Goal: Task Accomplishment & Management: Complete application form

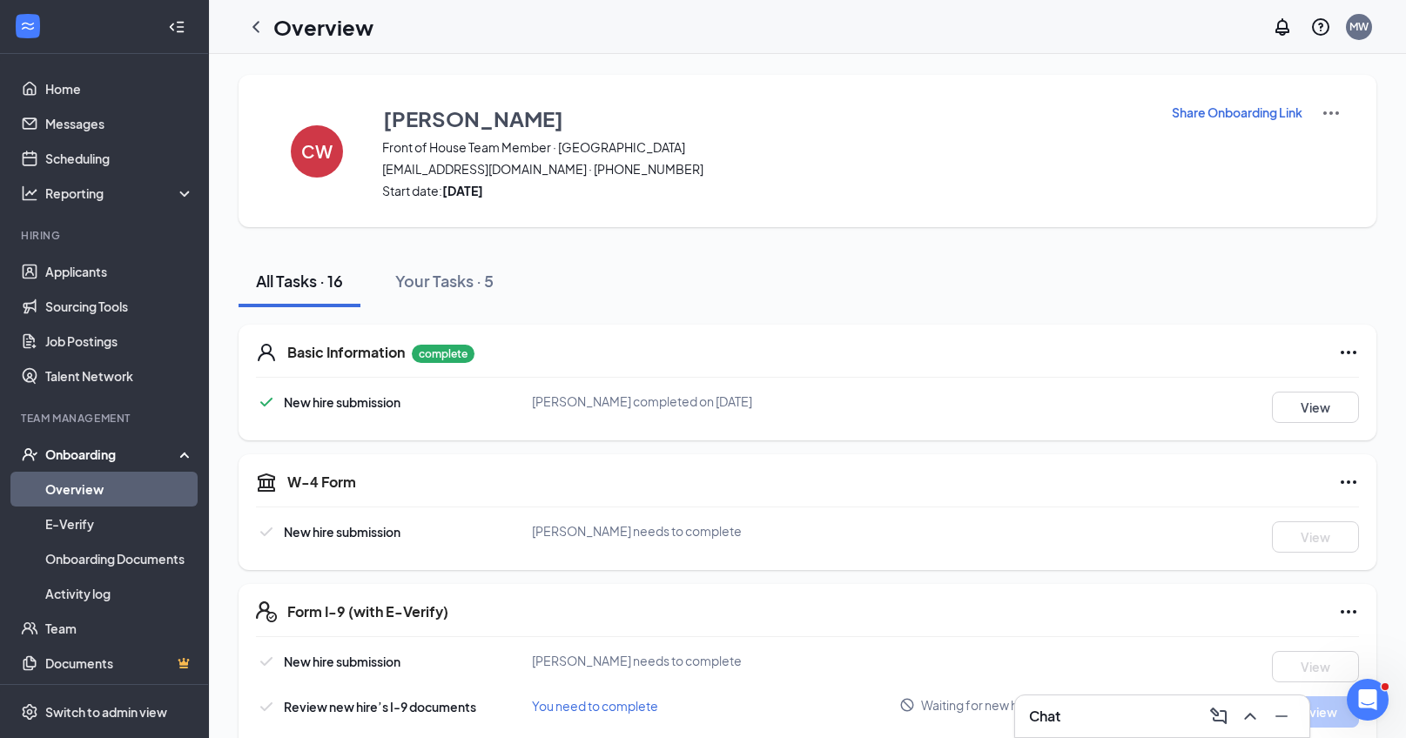
click at [98, 454] on div "Onboarding" at bounding box center [112, 454] width 134 height 17
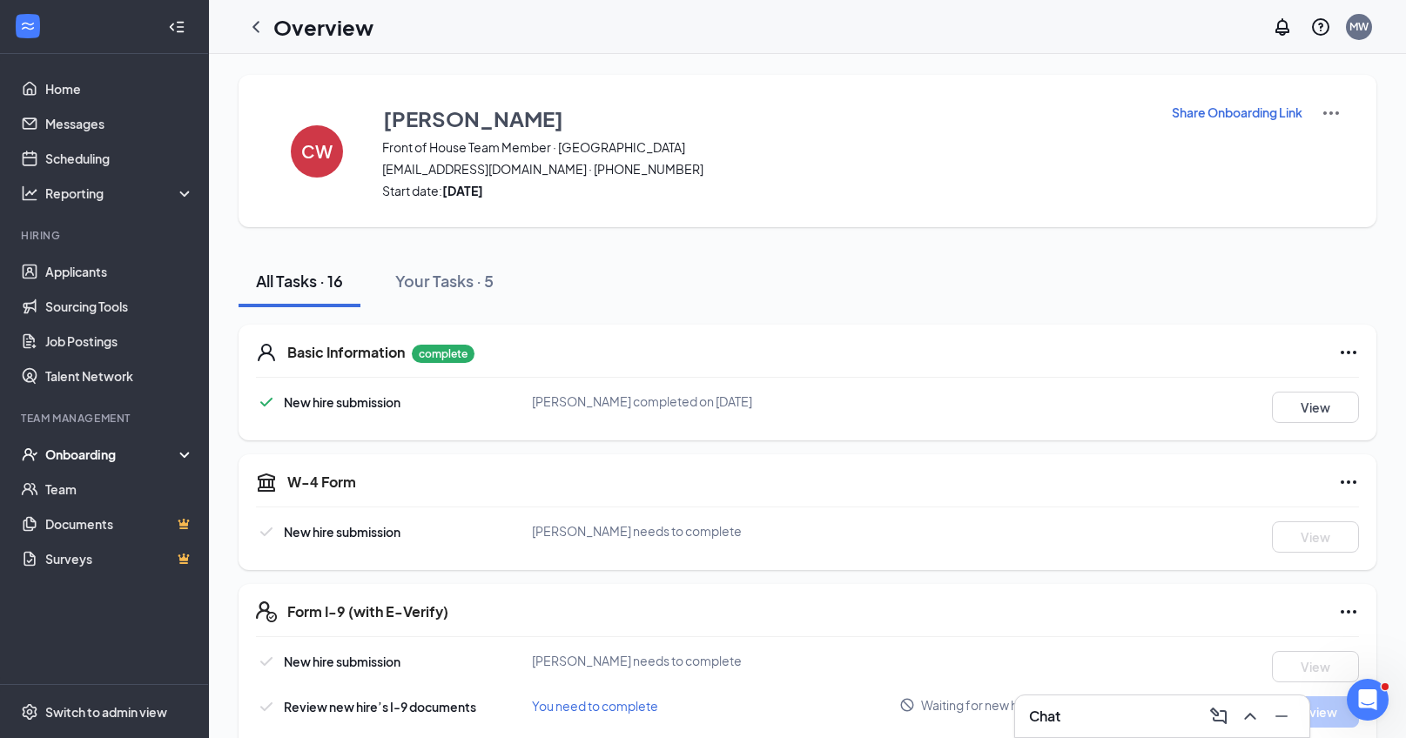
click at [98, 454] on div "Onboarding" at bounding box center [112, 454] width 134 height 17
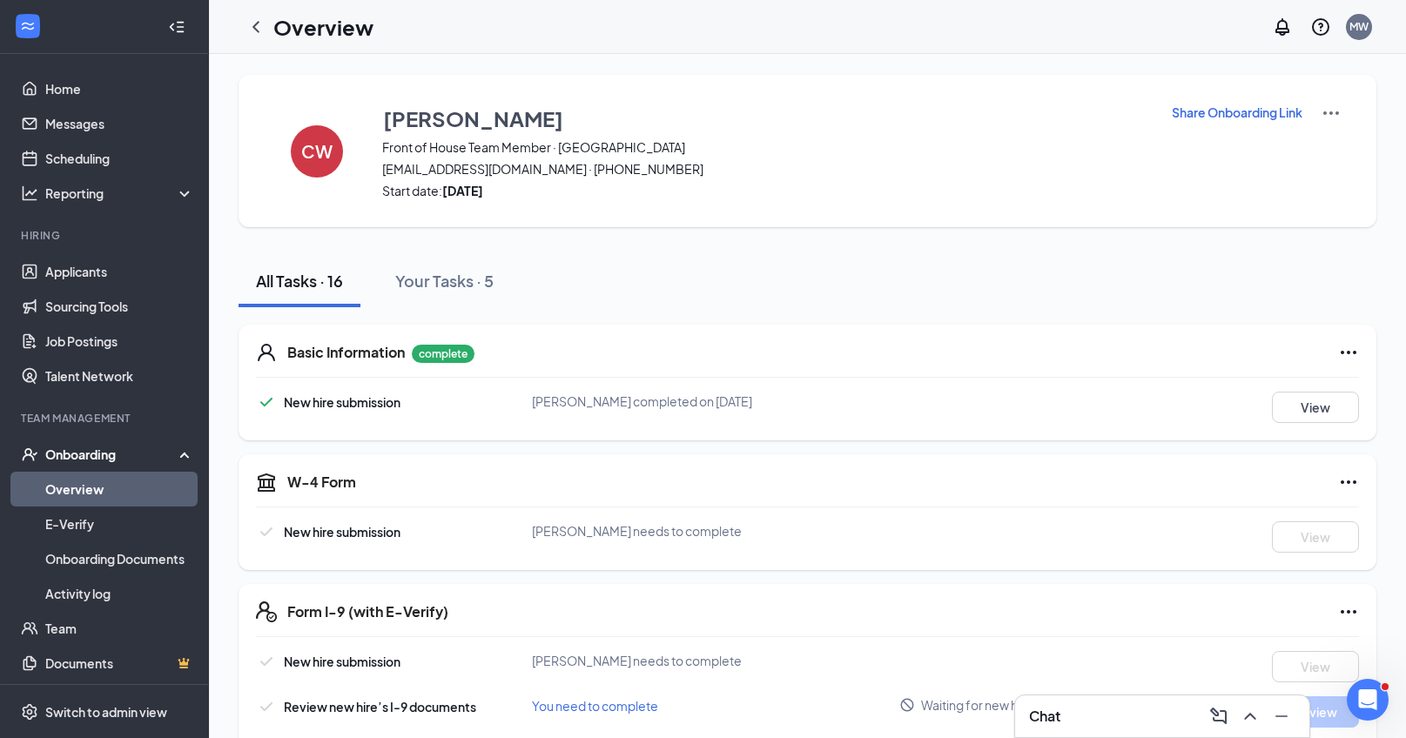
click at [98, 477] on link "Overview" at bounding box center [119, 489] width 149 height 35
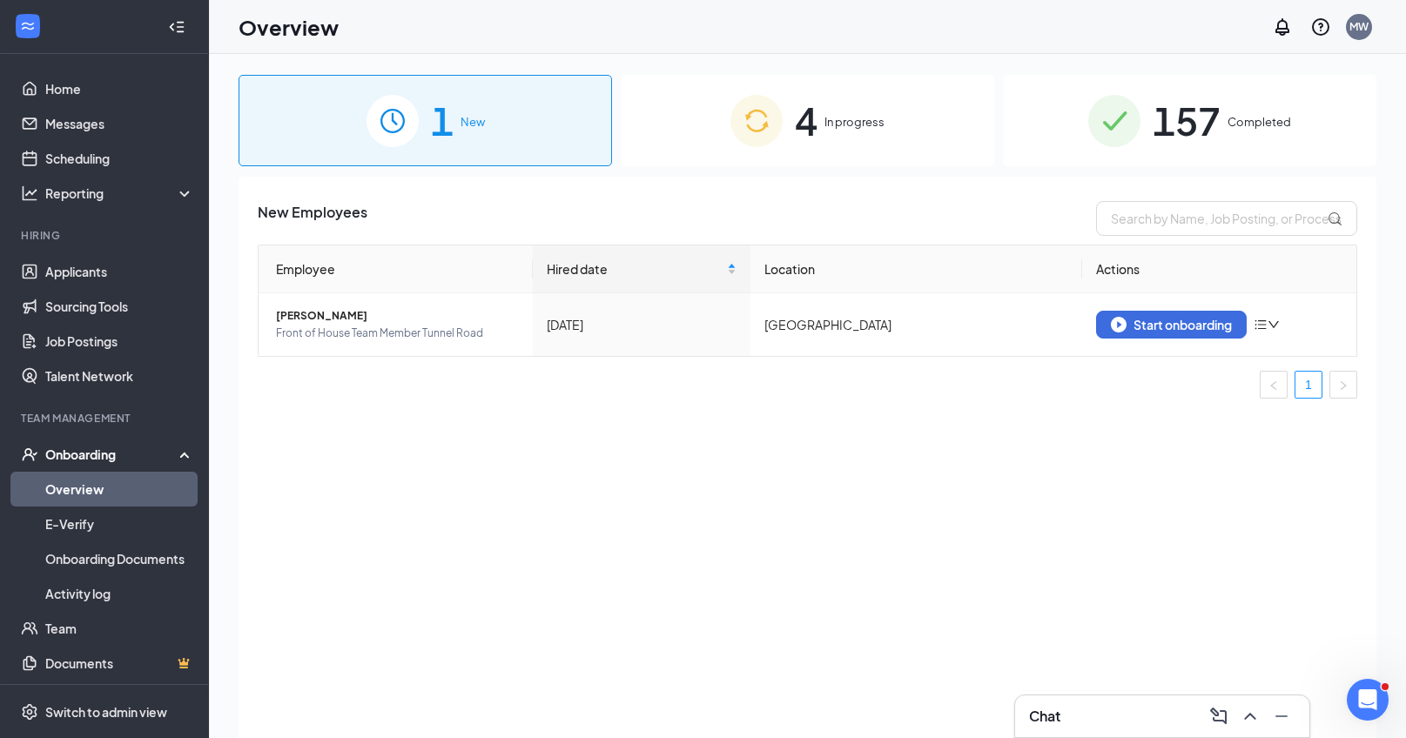
click at [824, 118] on div "4 In progress" at bounding box center [808, 120] width 374 height 91
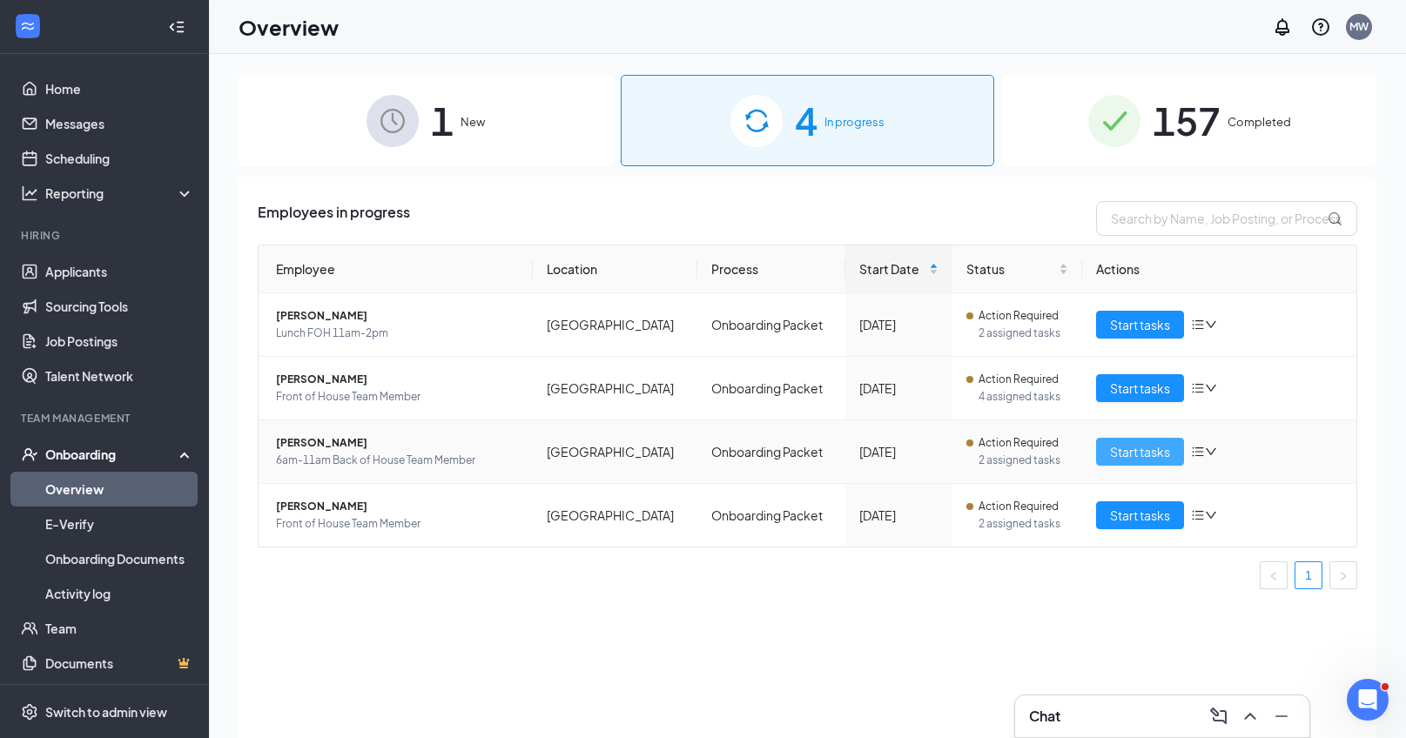
click at [1134, 453] on span "Start tasks" at bounding box center [1140, 451] width 60 height 19
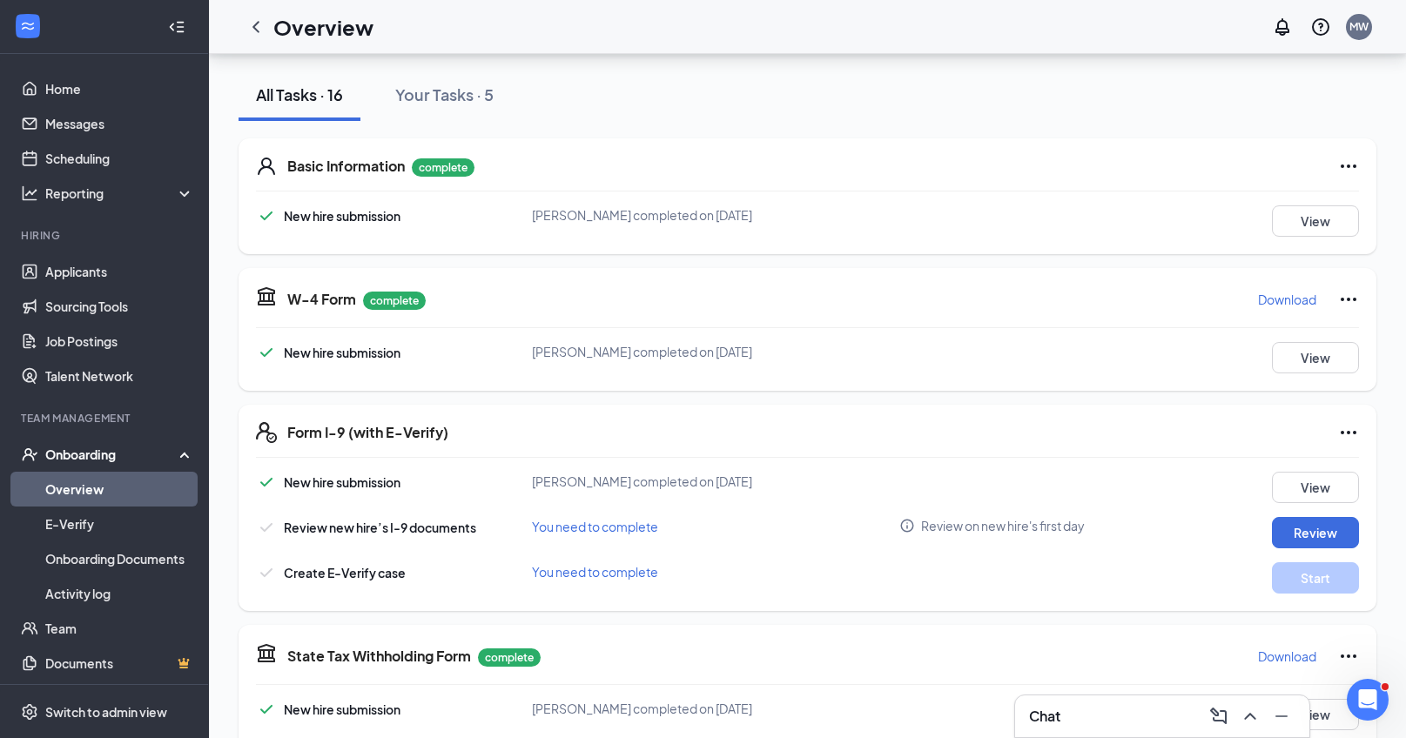
scroll to position [212, 0]
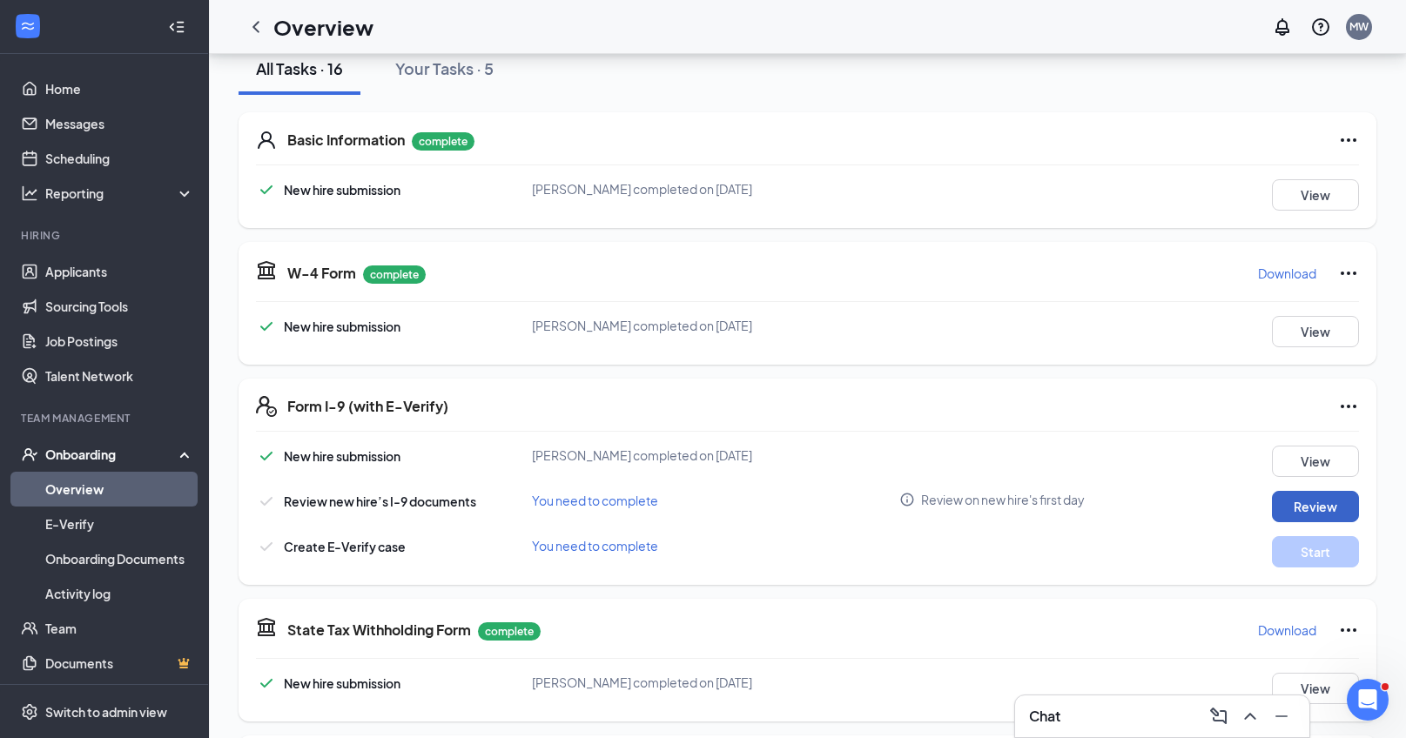
click at [1327, 508] on button "Review" at bounding box center [1315, 506] width 87 height 31
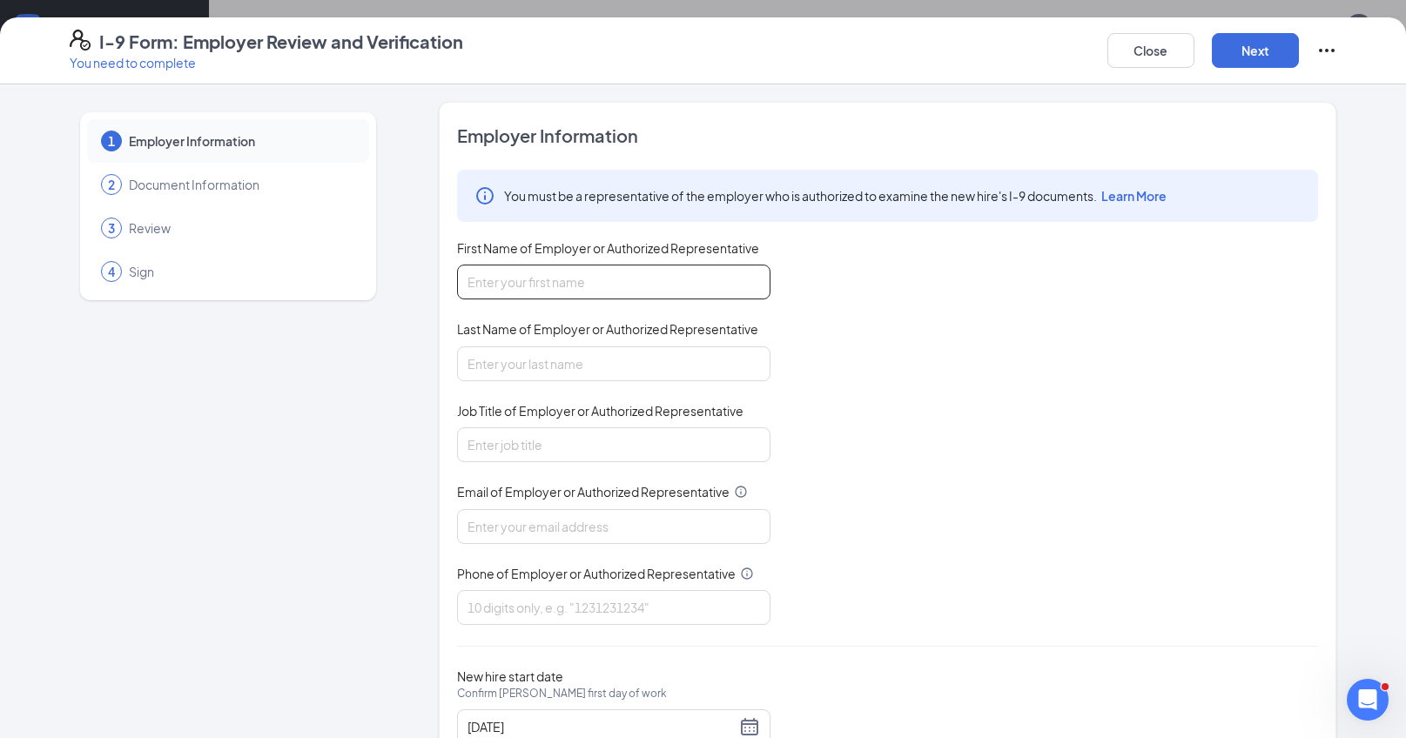
click at [524, 283] on input "First Name of Employer or Authorized Representative" at bounding box center [613, 282] width 313 height 35
type input "[PERSON_NAME]"
click at [518, 368] on input "Last Name of Employer or Authorized Representative" at bounding box center [613, 364] width 313 height 35
type input "[PERSON_NAME]"
click at [498, 444] on input "Job Title of Employer or Authorized Representative" at bounding box center [613, 445] width 313 height 35
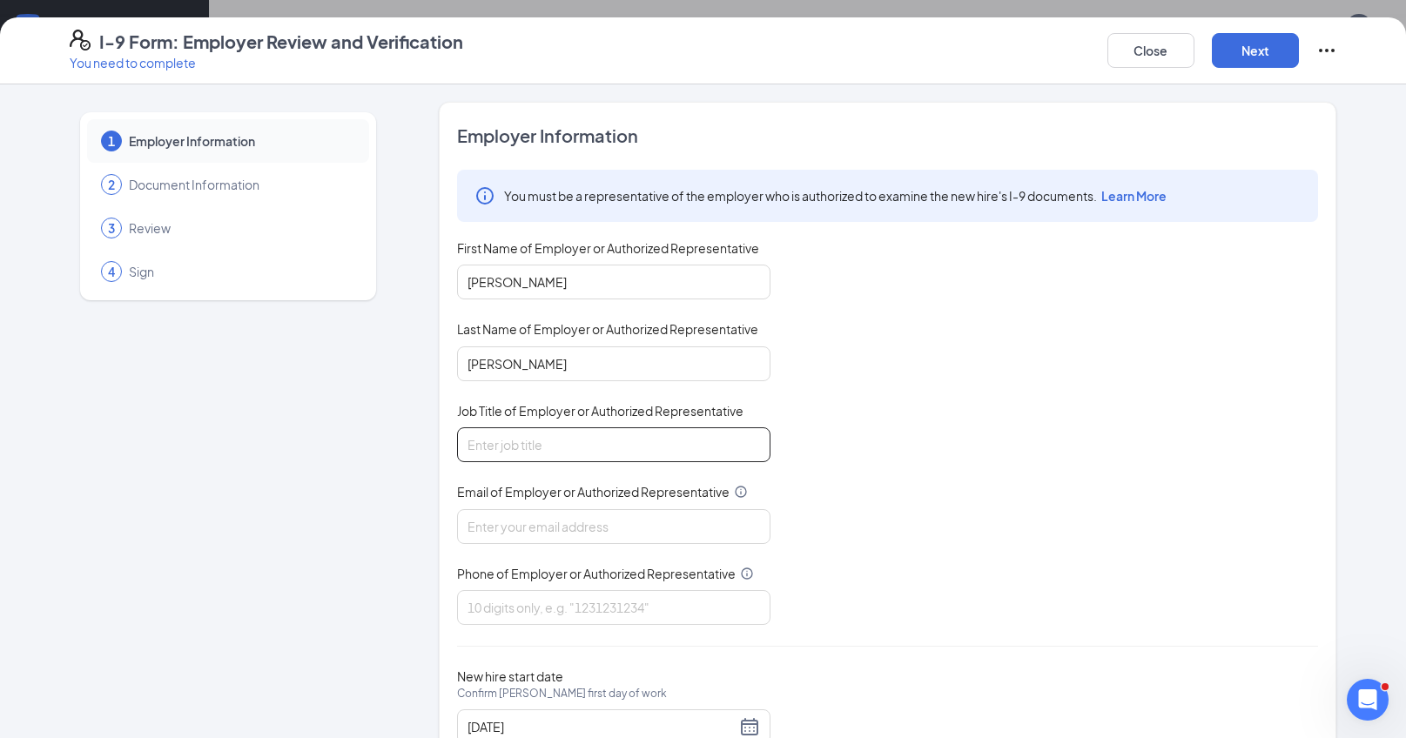
type input "Training Director"
click at [502, 530] on input "Email of Employer or Authorized Representative" at bounding box center [613, 526] width 313 height 35
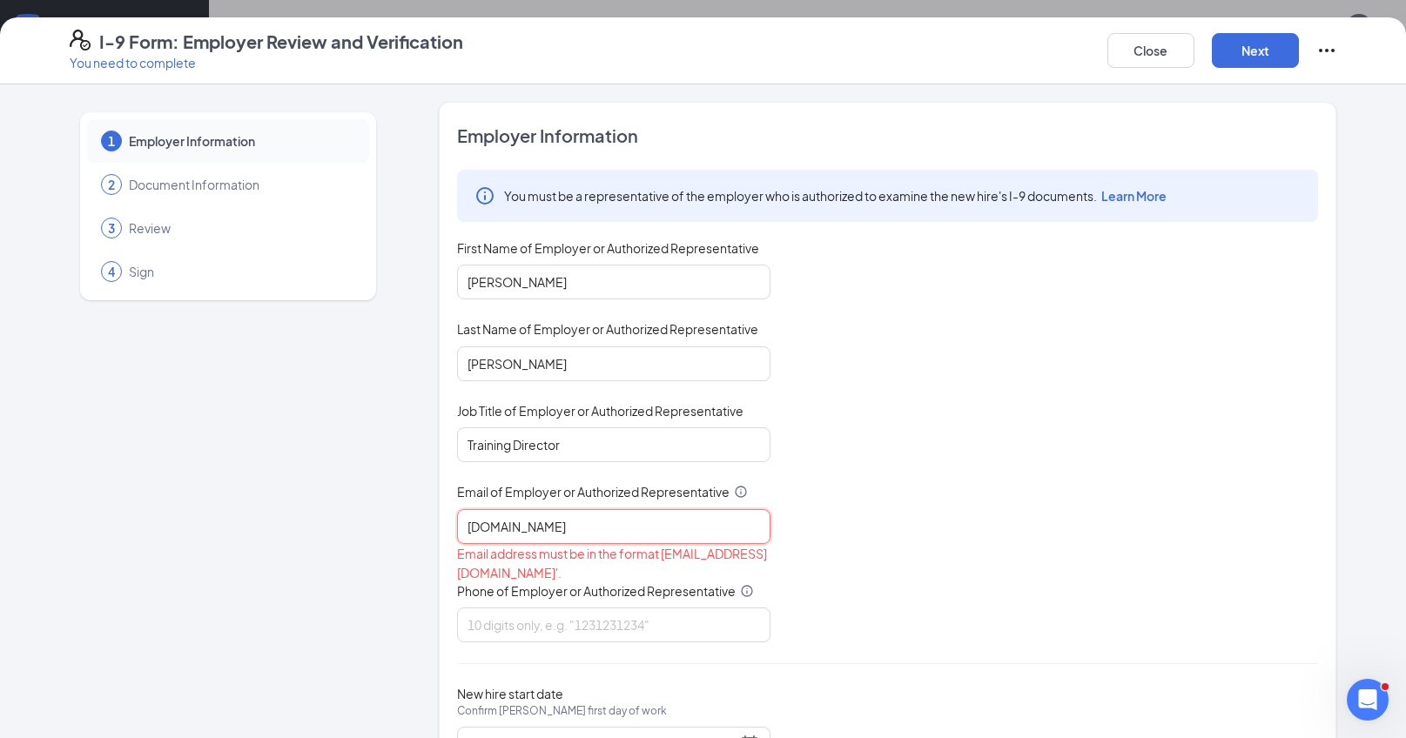
click at [508, 529] on input "[DOMAIN_NAME]" at bounding box center [613, 526] width 313 height 35
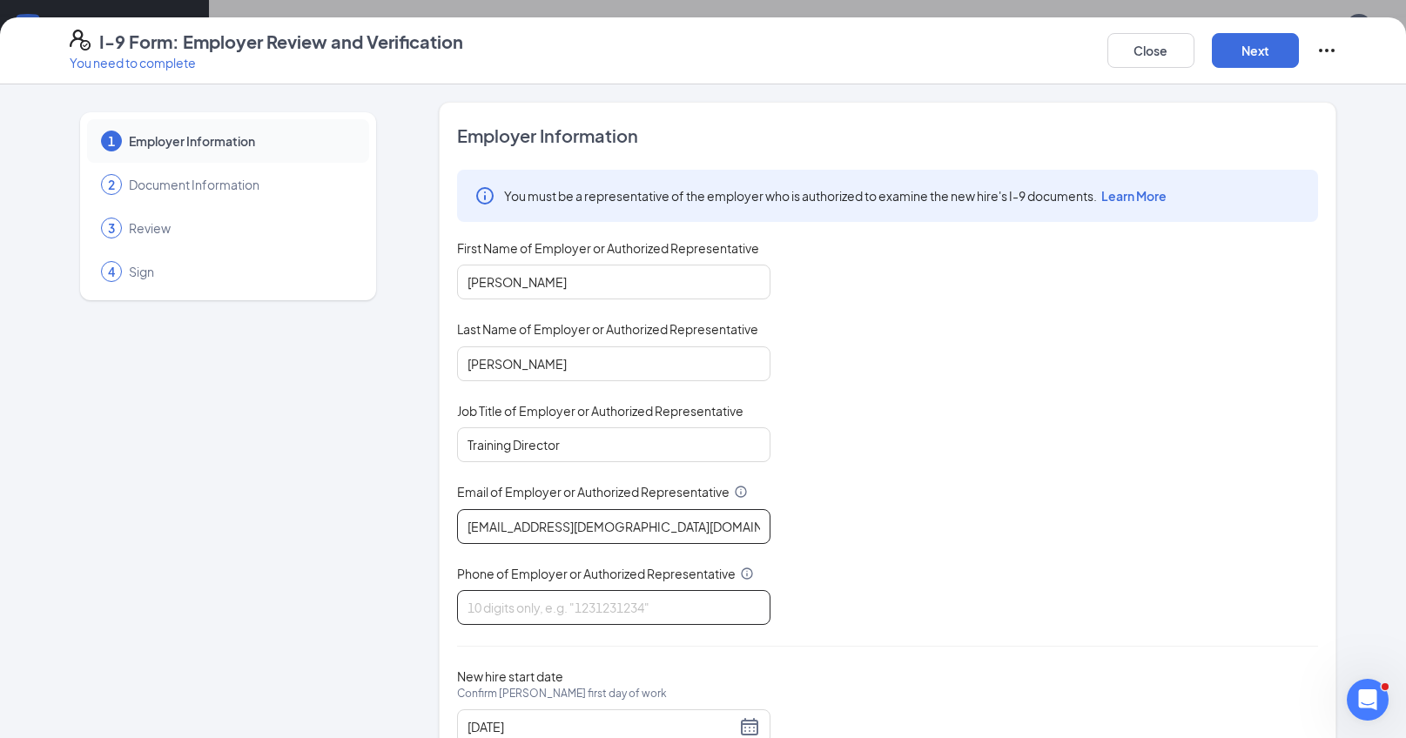
type input "[EMAIL_ADDRESS][DEMOGRAPHIC_DATA][DOMAIN_NAME]"
click at [524, 601] on input "Phone of Employer or Authorized Representative" at bounding box center [613, 607] width 313 height 35
type input "8282982571"
click at [1259, 52] on button "Next" at bounding box center [1255, 50] width 87 height 35
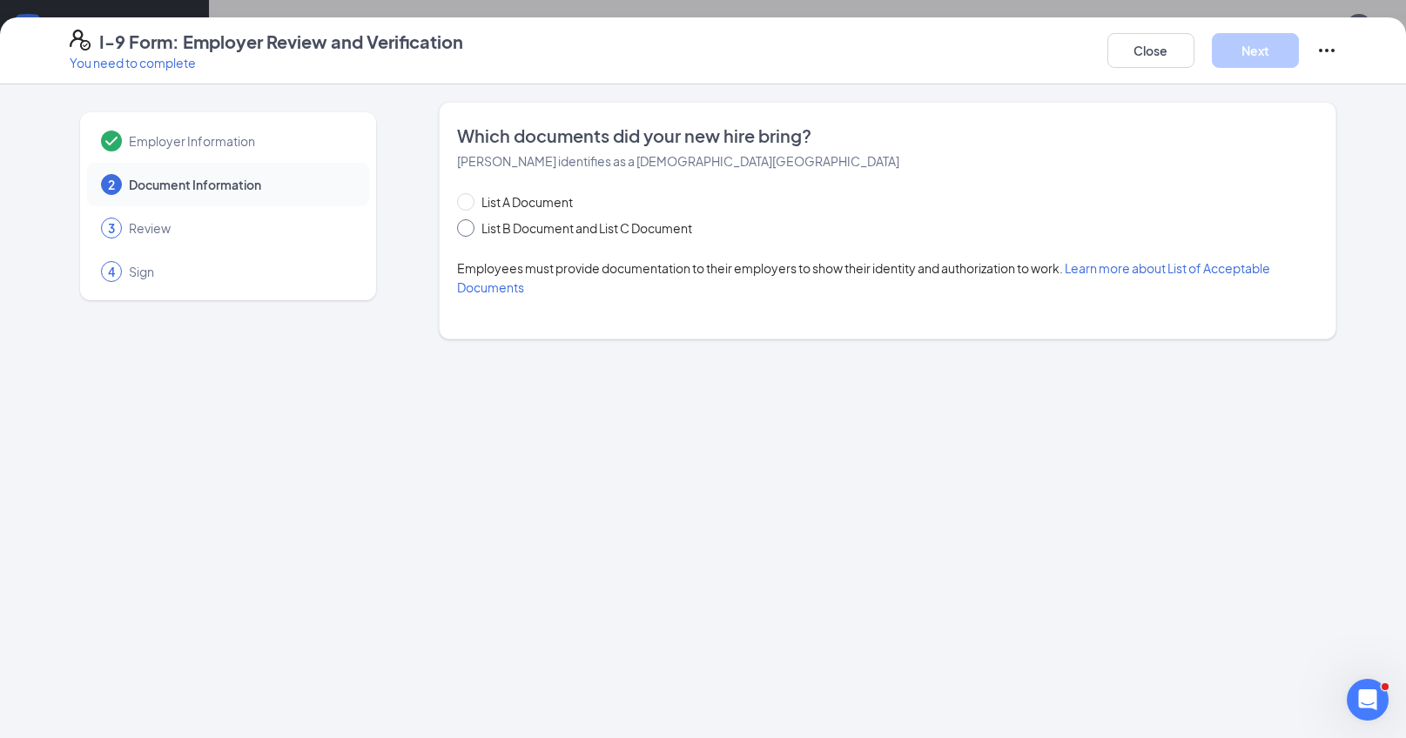
click at [471, 230] on span at bounding box center [465, 227] width 17 height 17
click at [469, 230] on input "List B Document and List C Document" at bounding box center [463, 225] width 12 height 12
radio input "true"
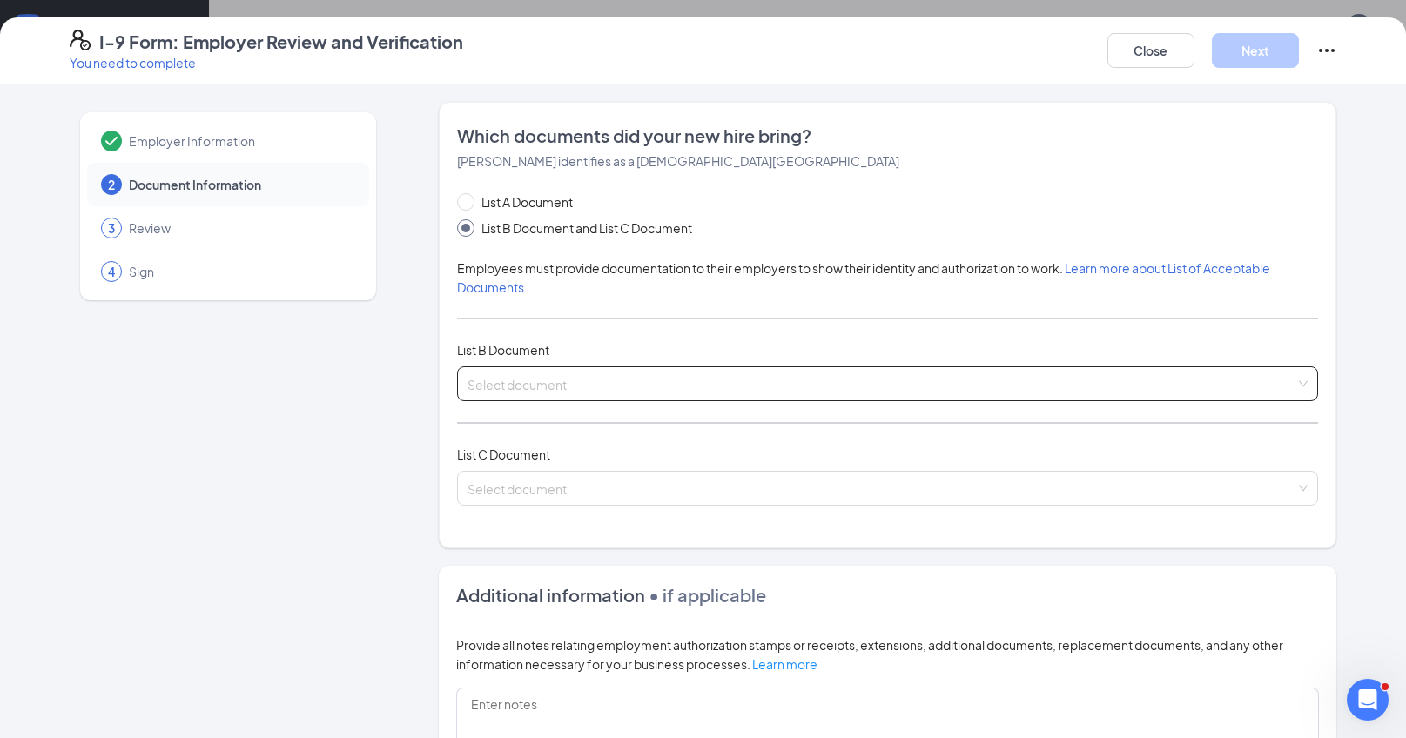
click at [522, 384] on input "search" at bounding box center [882, 380] width 828 height 26
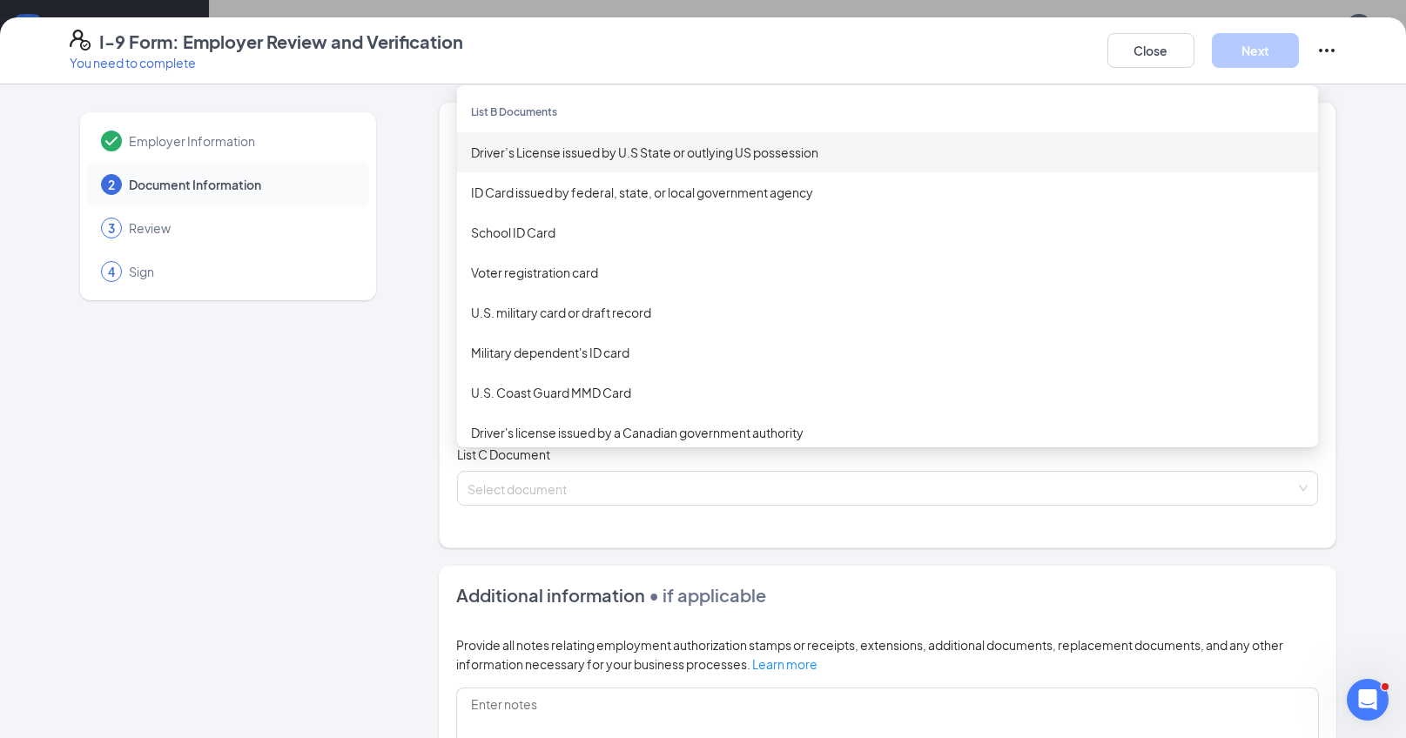
click at [604, 145] on div "Driver’s License issued by U.S State or outlying US possession" at bounding box center [887, 152] width 833 height 19
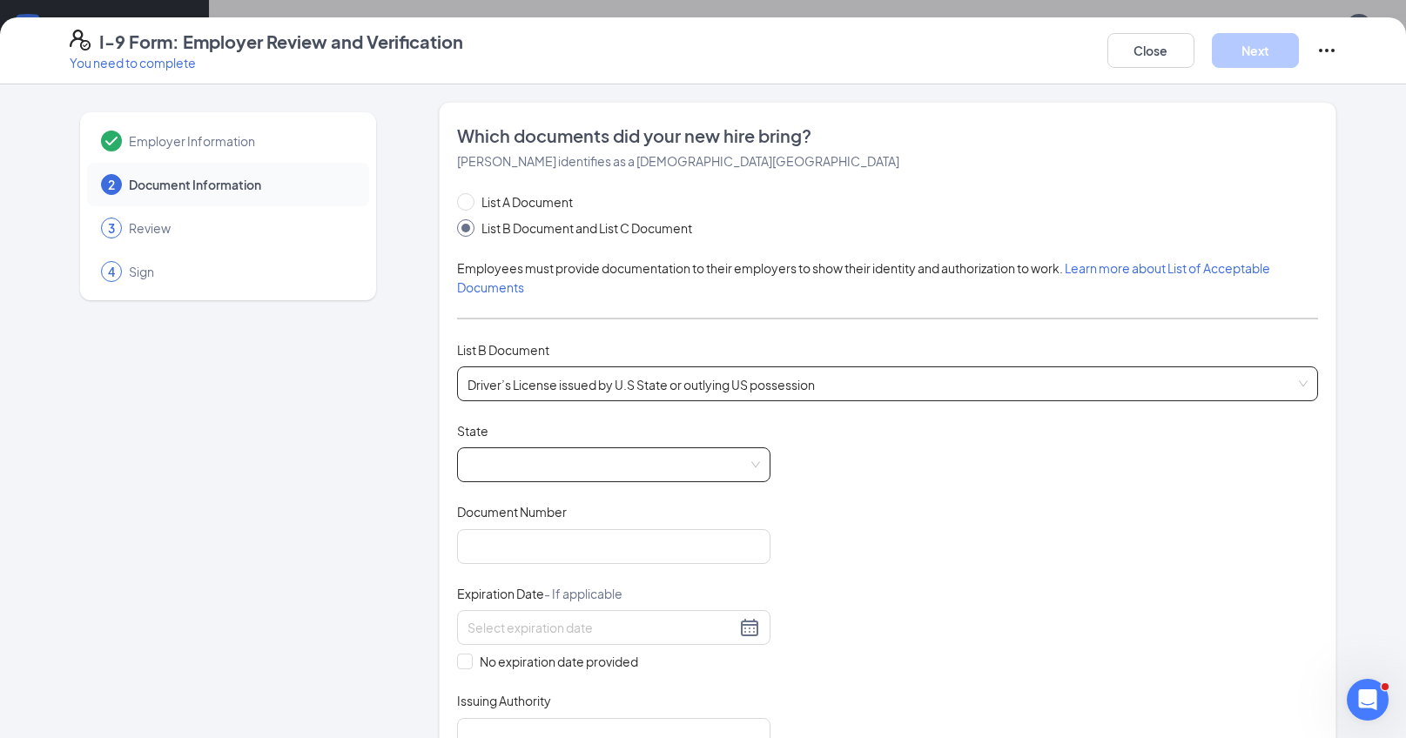
click at [543, 469] on span at bounding box center [614, 464] width 293 height 33
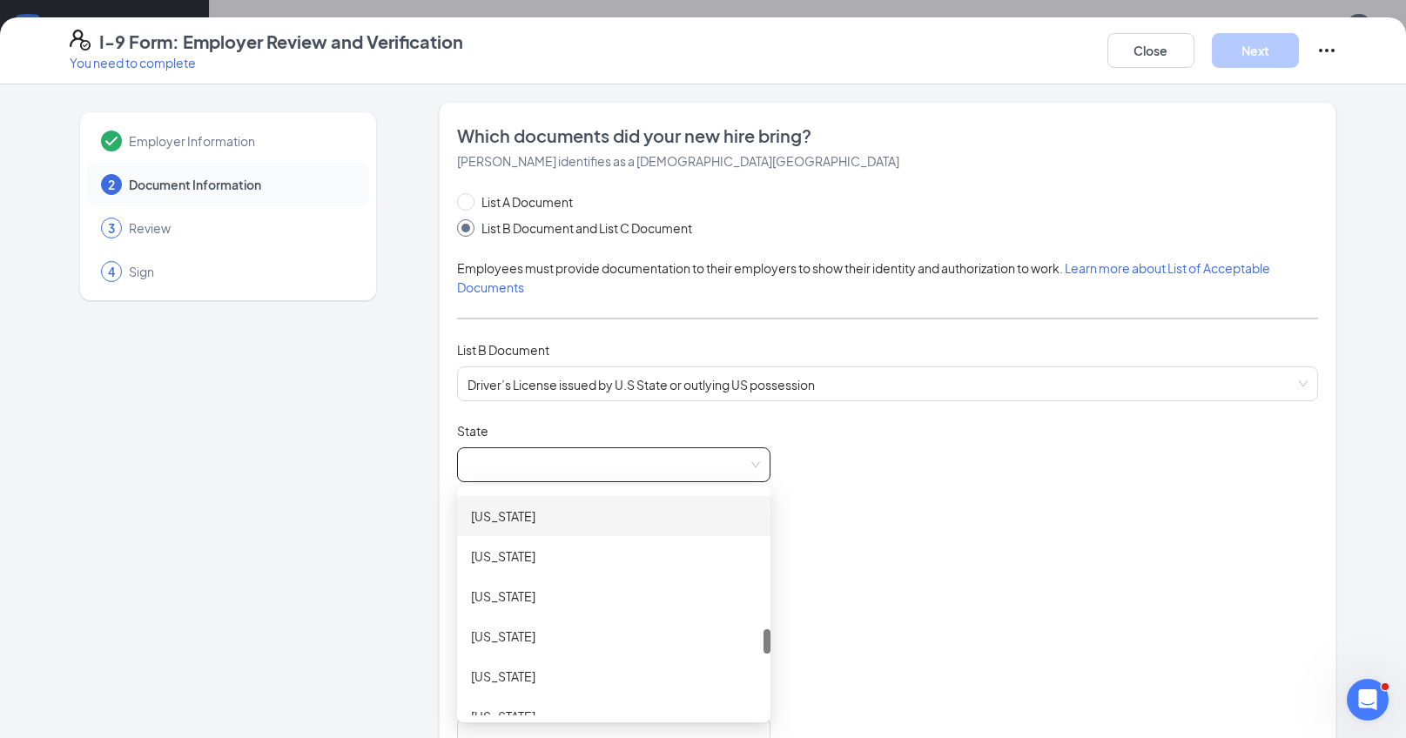
scroll to position [1237, 0]
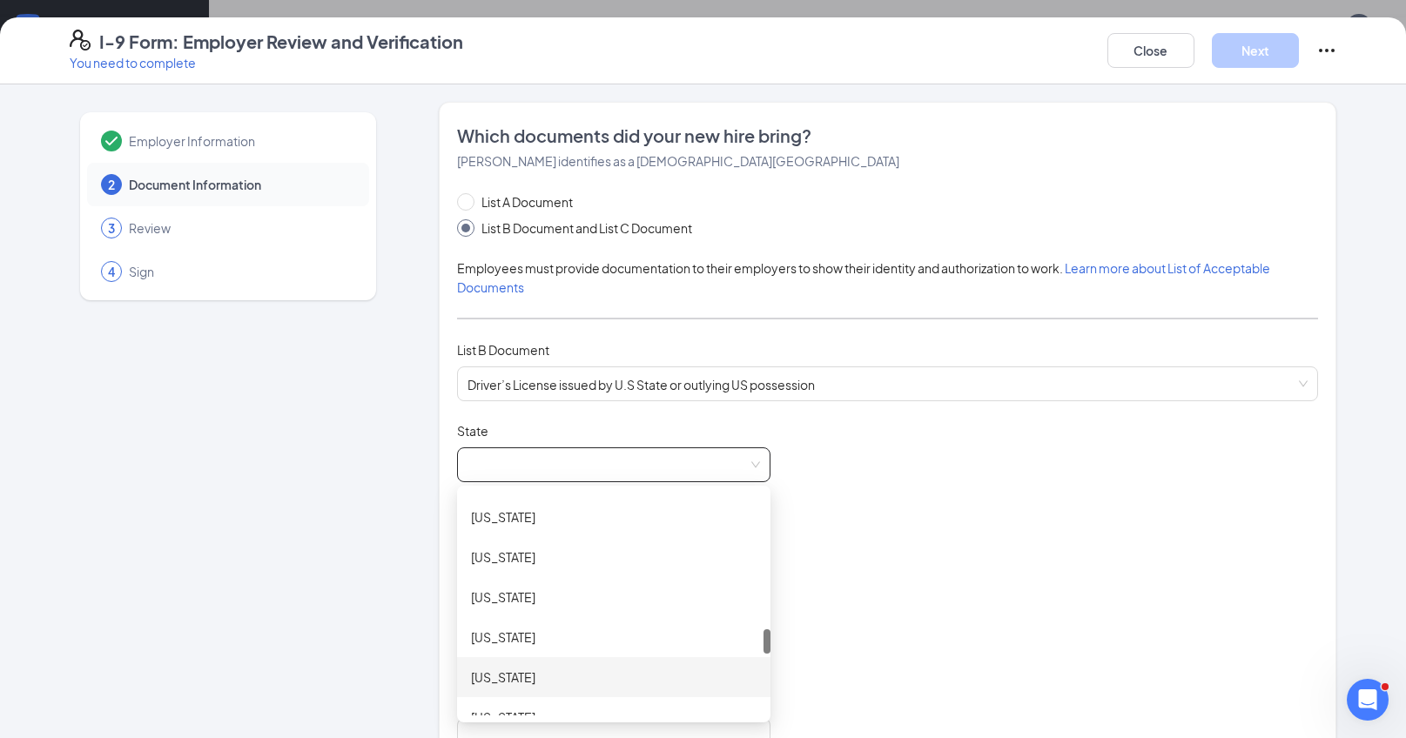
click at [517, 683] on div "[US_STATE]" at bounding box center [614, 677] width 286 height 19
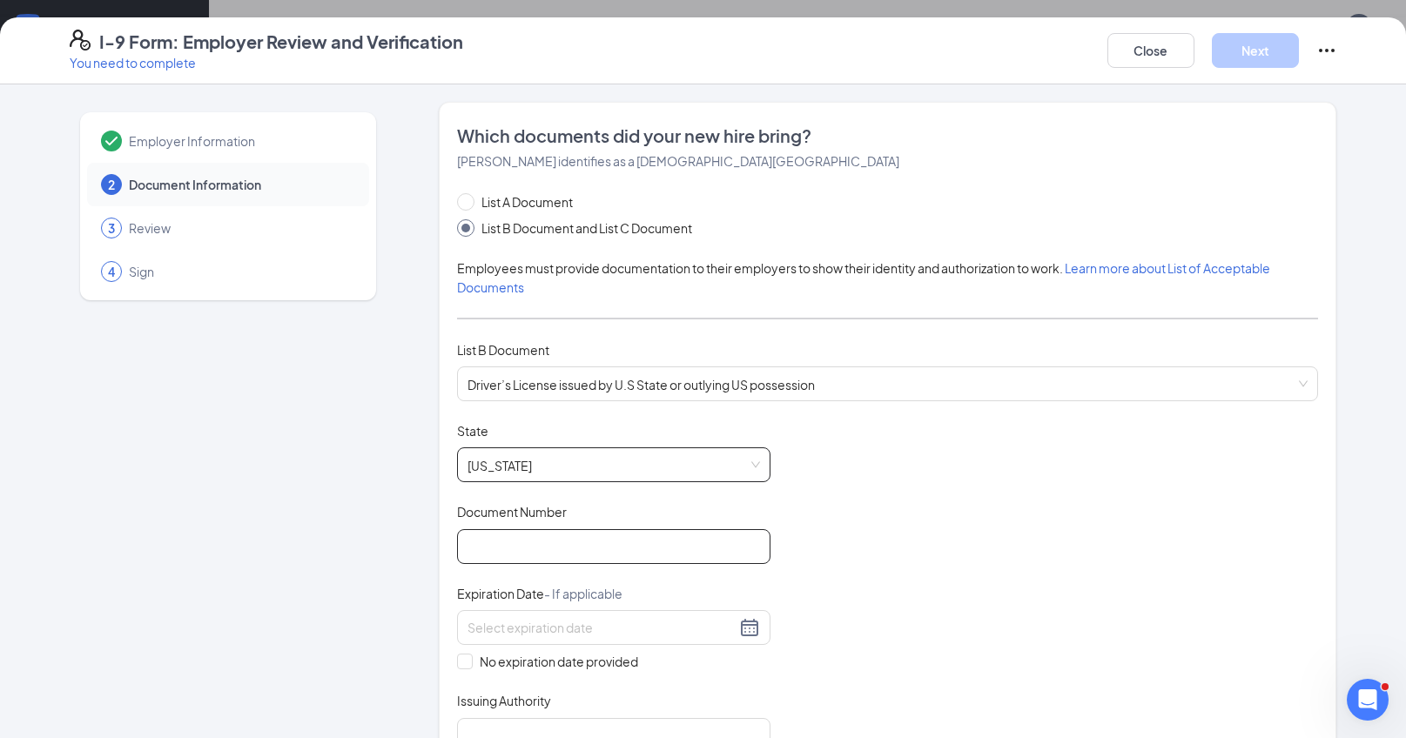
click at [581, 548] on input "Document Number" at bounding box center [613, 546] width 313 height 35
type input "000045930480"
click at [744, 627] on div at bounding box center [614, 627] width 293 height 21
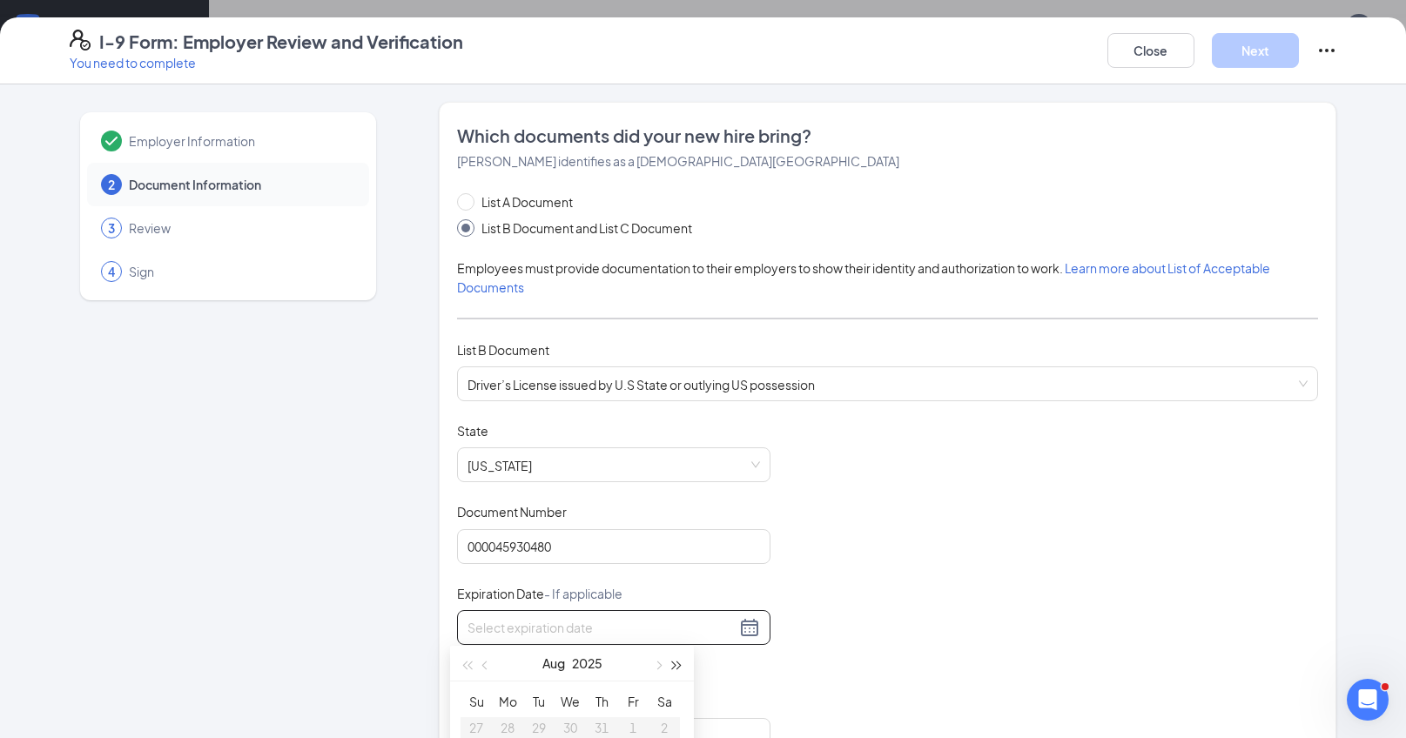
click at [678, 666] on span "button" at bounding box center [677, 666] width 9 height 9
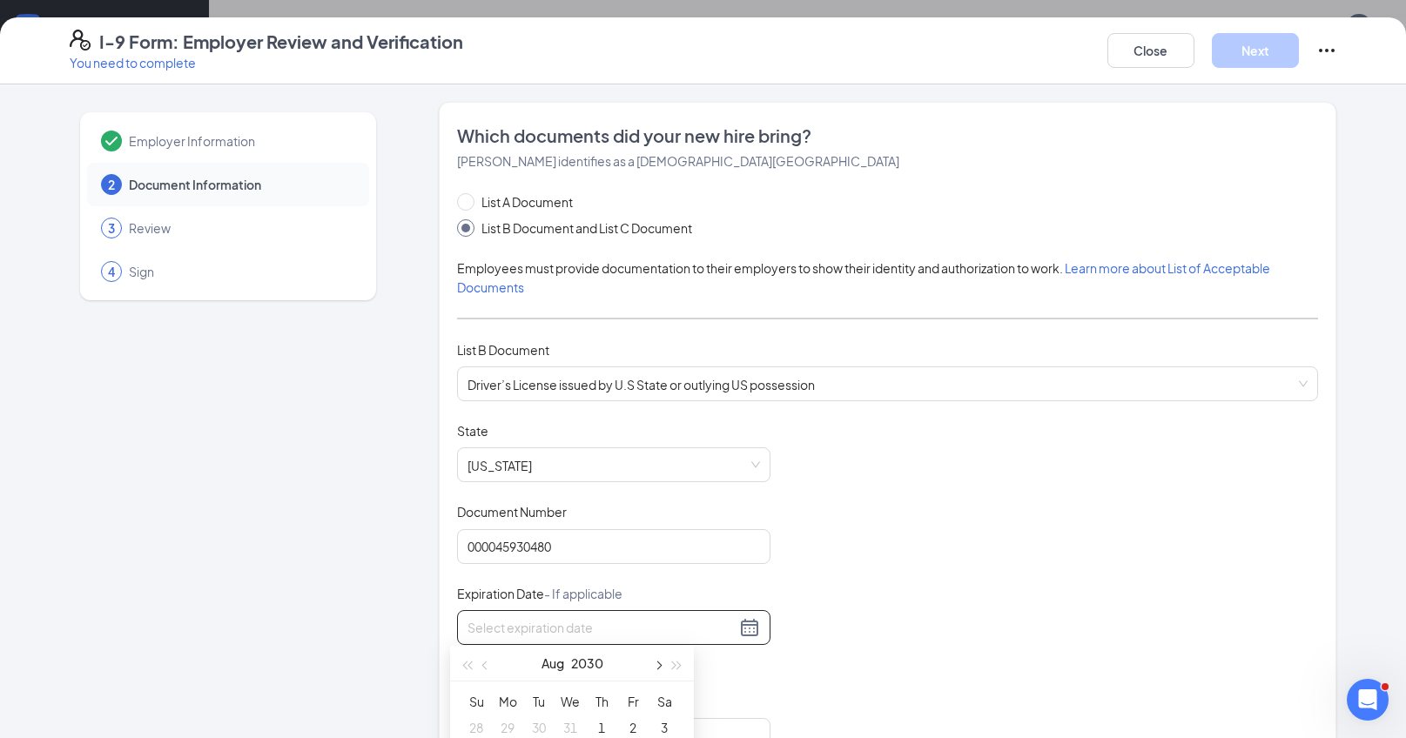
click at [659, 666] on span "button" at bounding box center [657, 666] width 9 height 9
click at [660, 666] on span "button" at bounding box center [657, 666] width 9 height 9
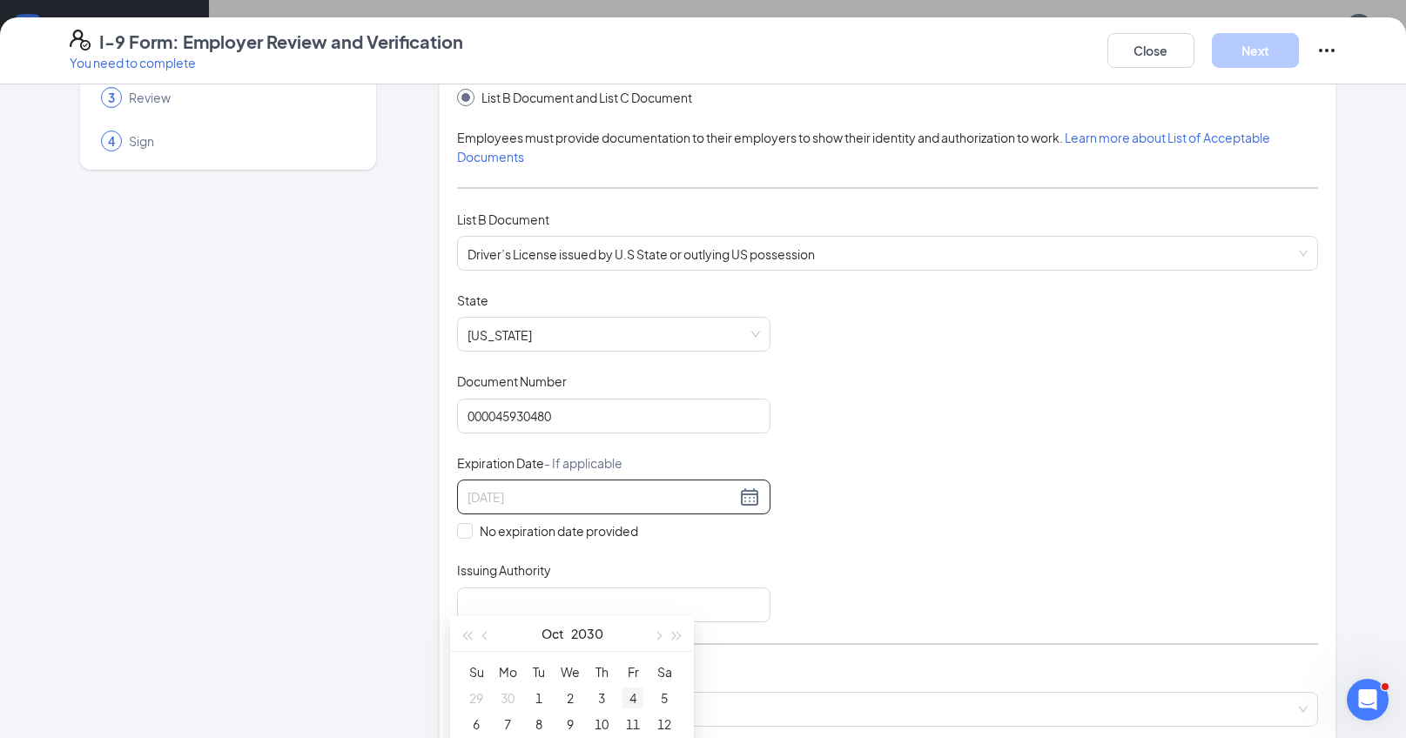
scroll to position [303, 0]
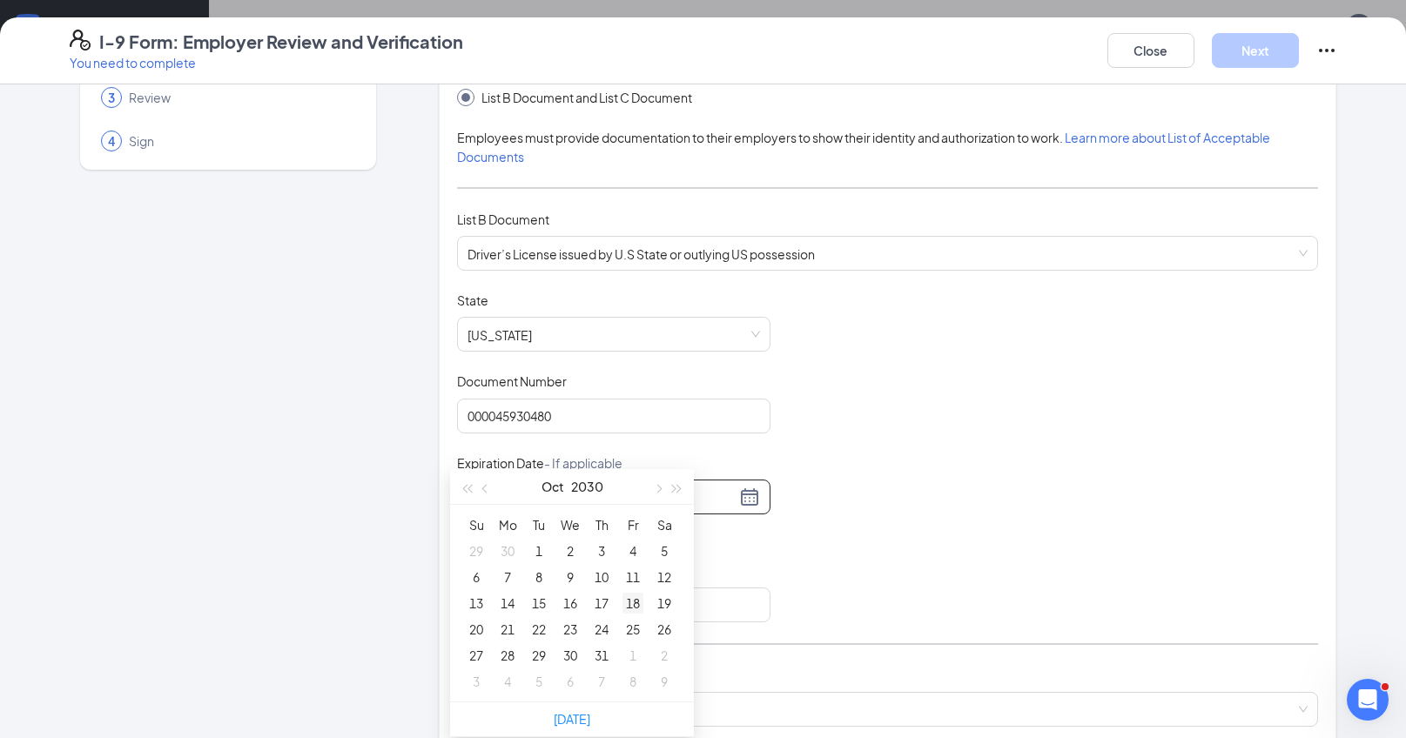
type input "[DATE]"
click at [632, 605] on div "18" at bounding box center [633, 603] width 21 height 21
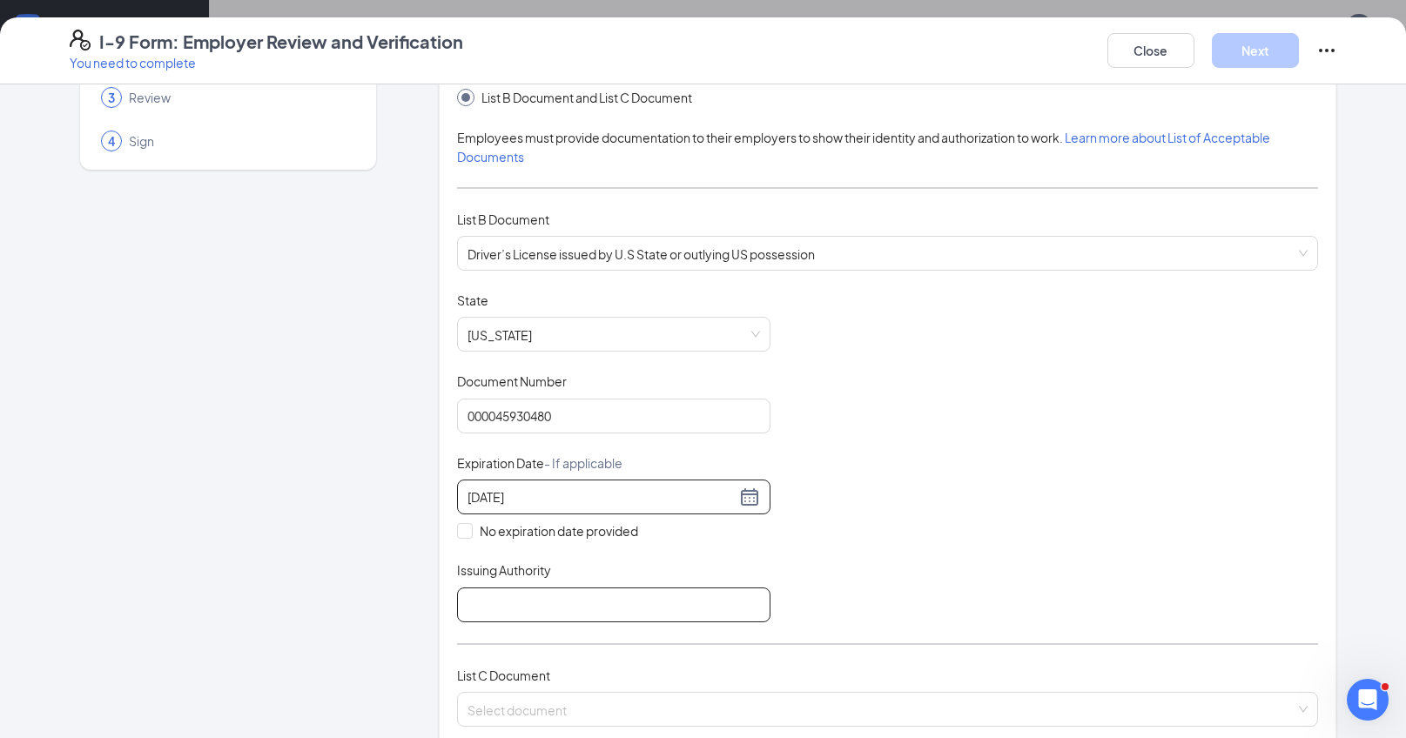
click at [523, 607] on input "Issuing Authority" at bounding box center [613, 605] width 313 height 35
type input "[US_STATE]"
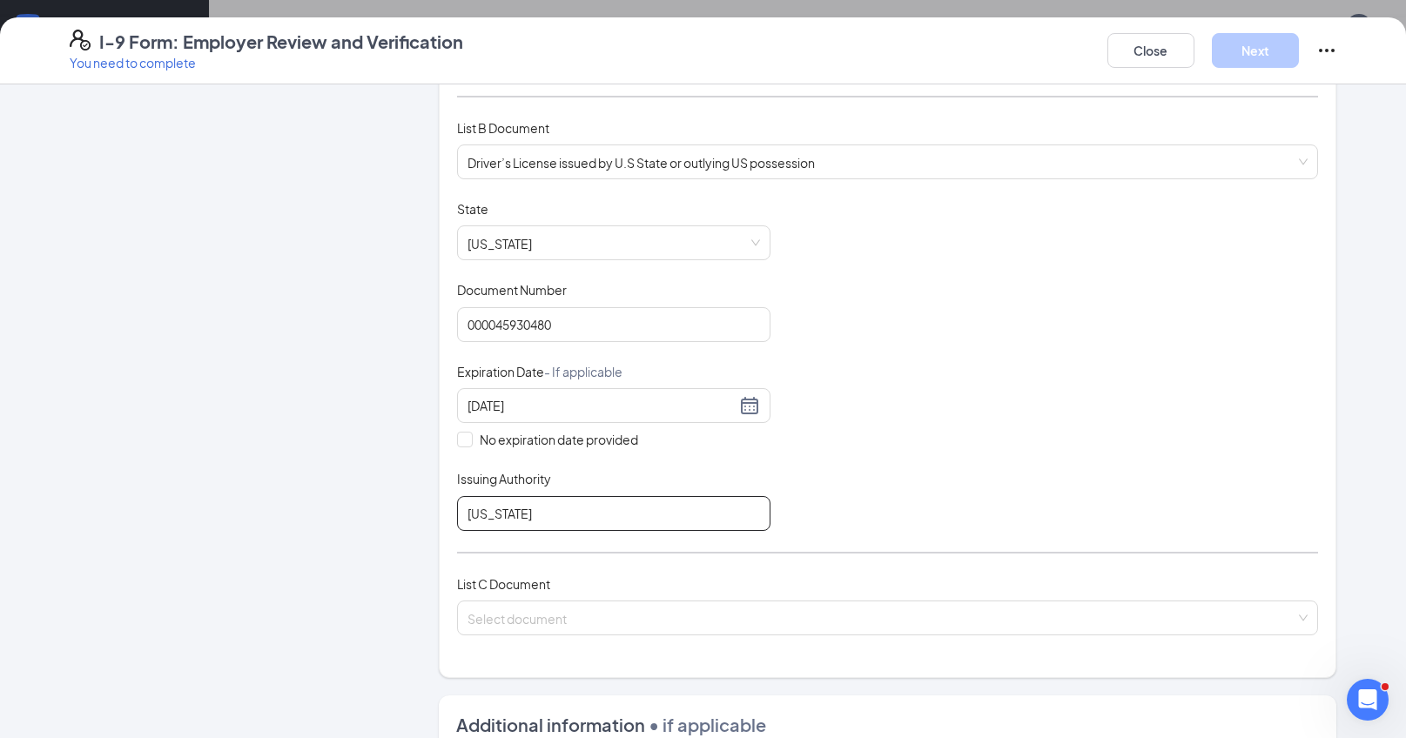
scroll to position [234, 0]
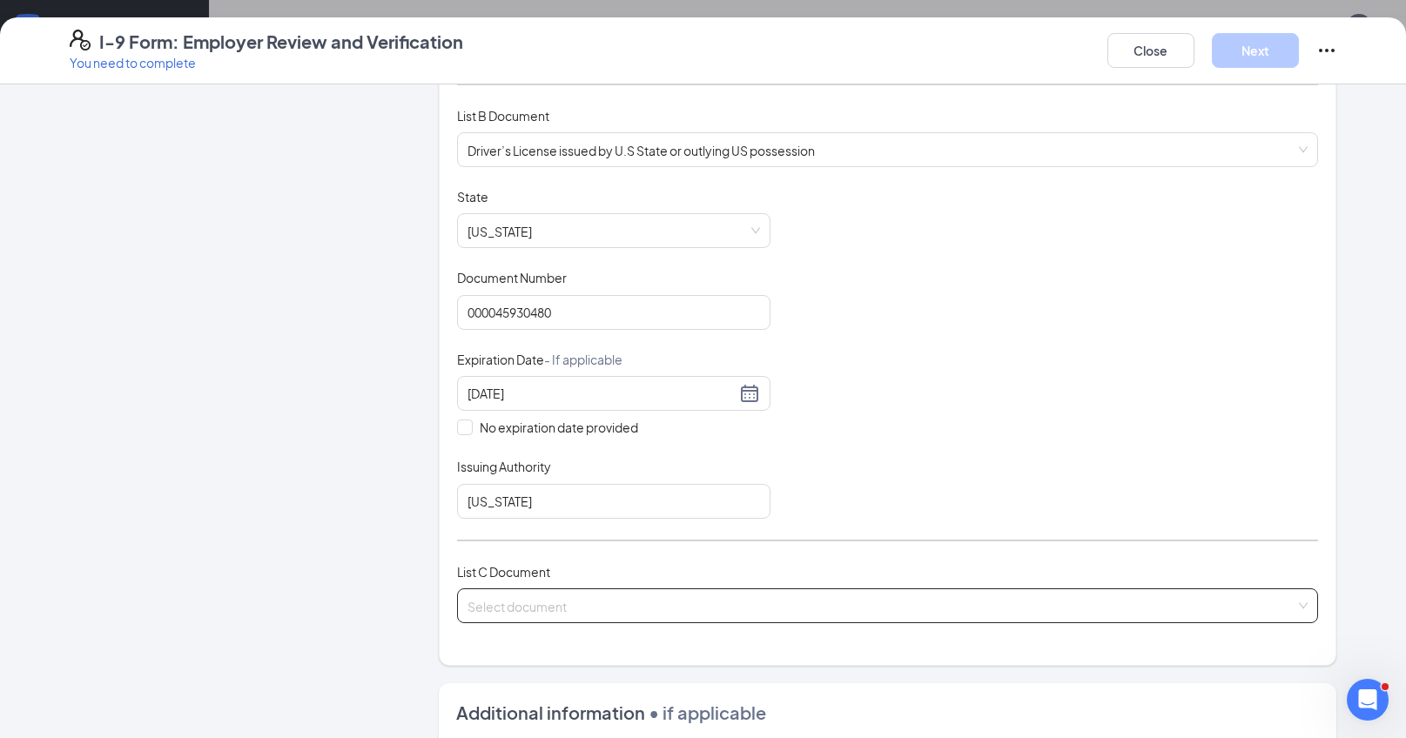
click at [669, 604] on input "search" at bounding box center [882, 602] width 828 height 26
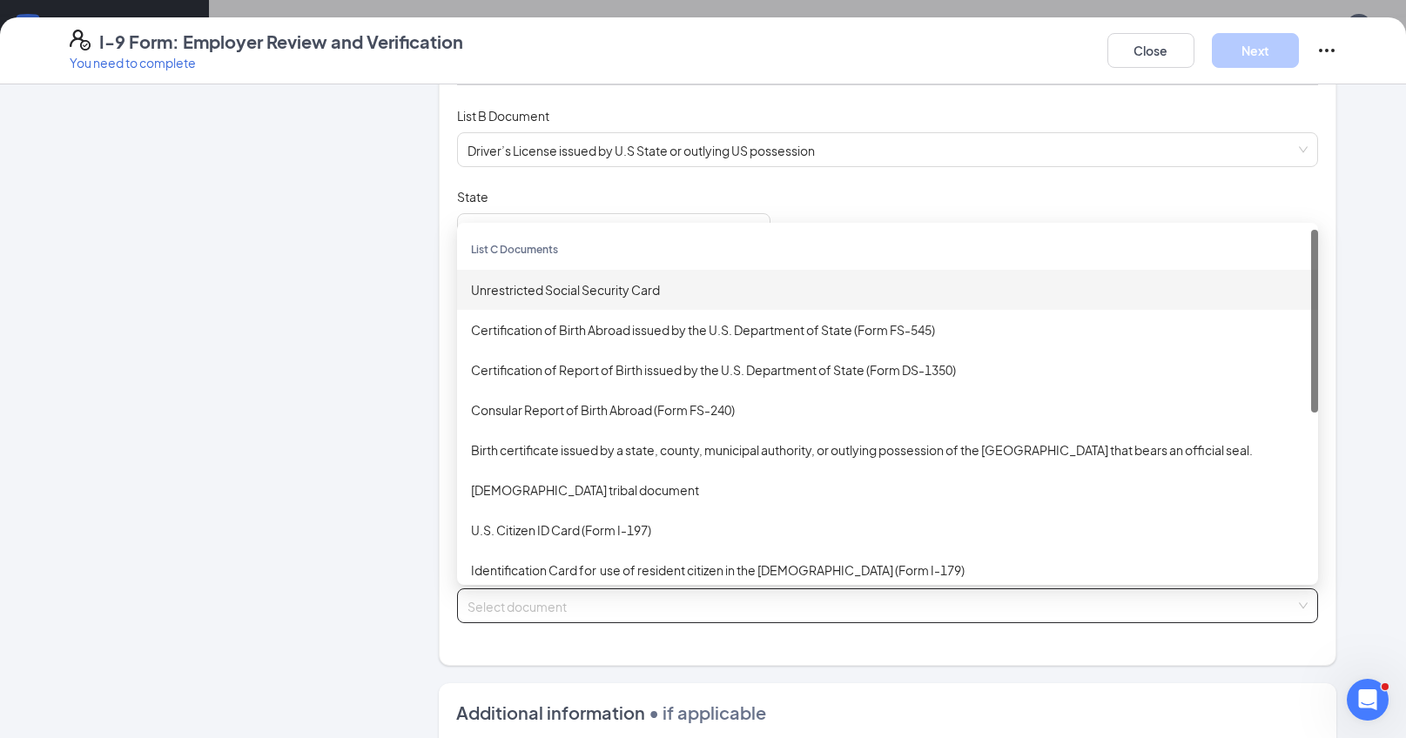
click at [585, 293] on div "Unrestricted Social Security Card" at bounding box center [887, 289] width 833 height 19
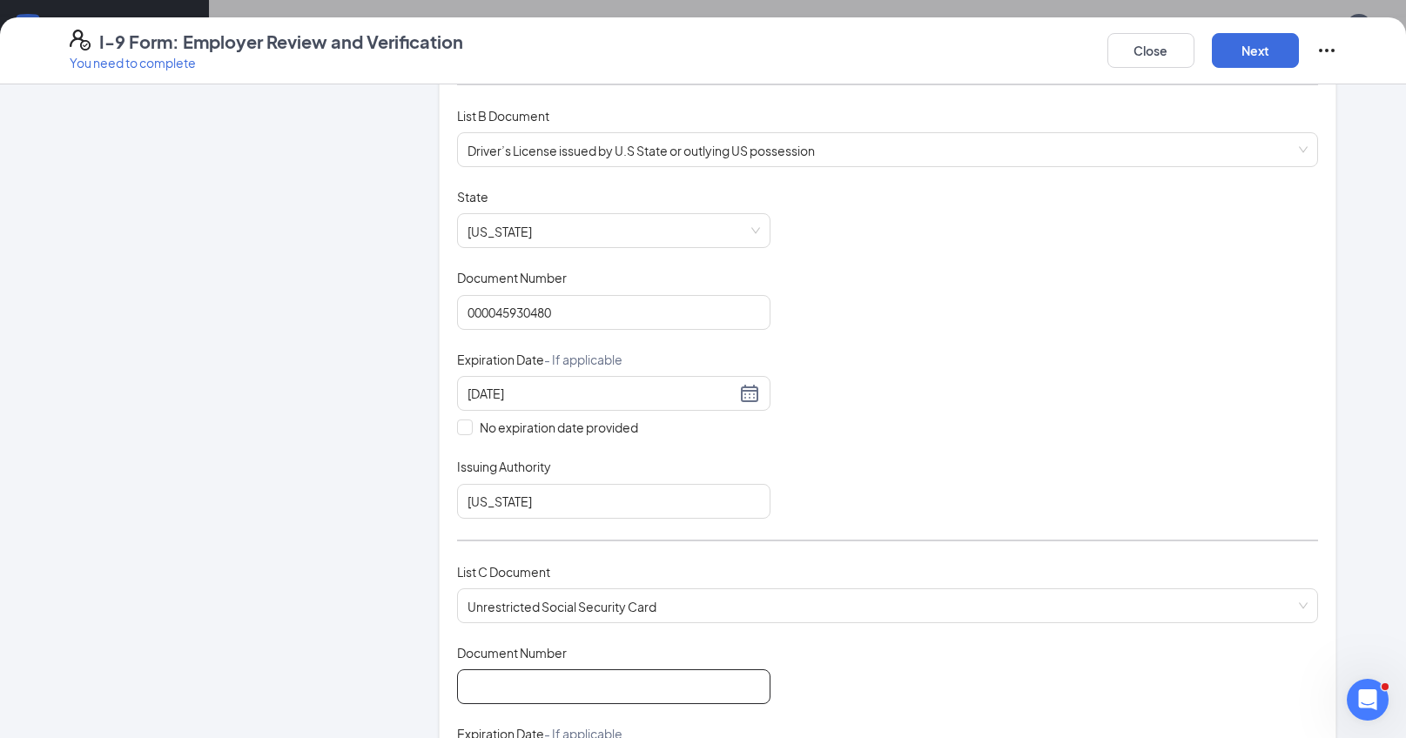
click at [534, 685] on input "Document Number" at bounding box center [613, 687] width 313 height 35
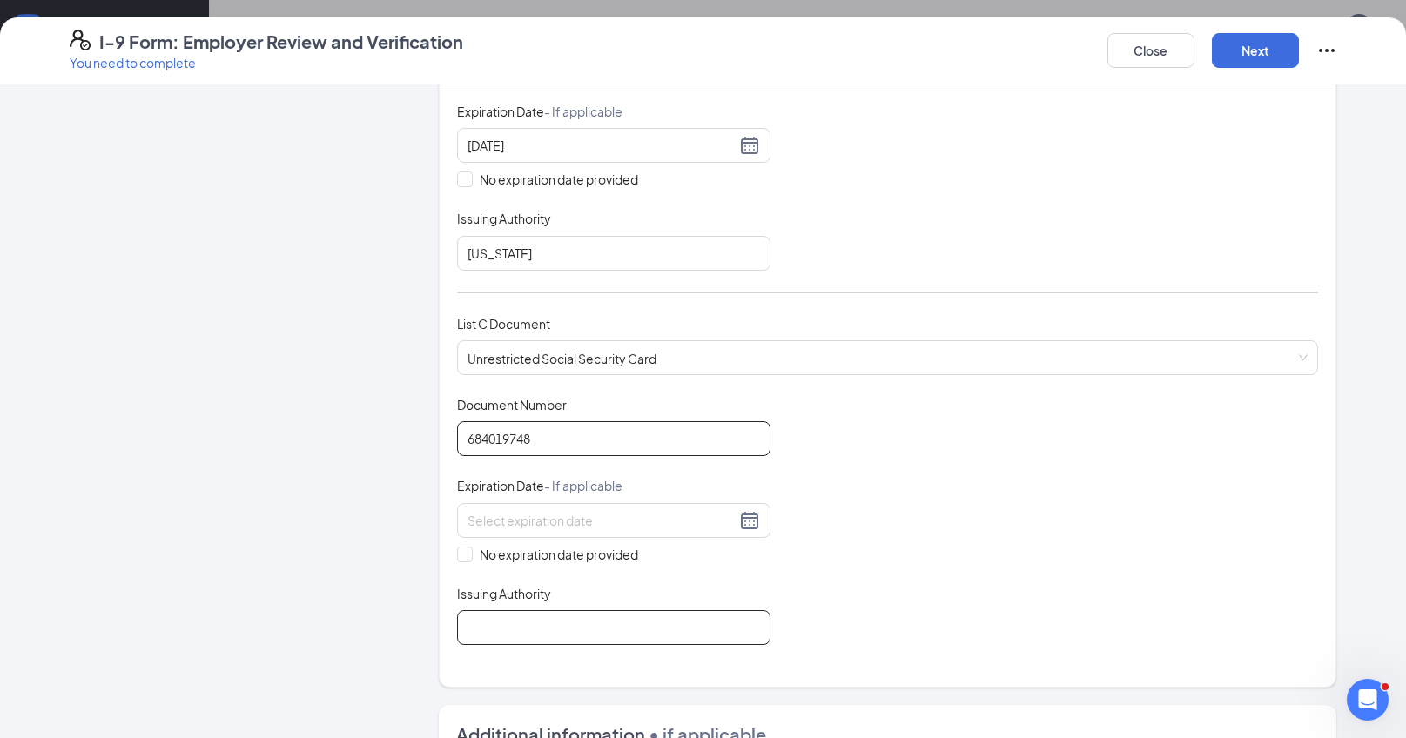
scroll to position [482, 0]
type input "684019748"
click at [464, 553] on span at bounding box center [465, 555] width 16 height 16
click at [464, 553] on input "No expiration date provided" at bounding box center [463, 553] width 12 height 12
checkbox input "true"
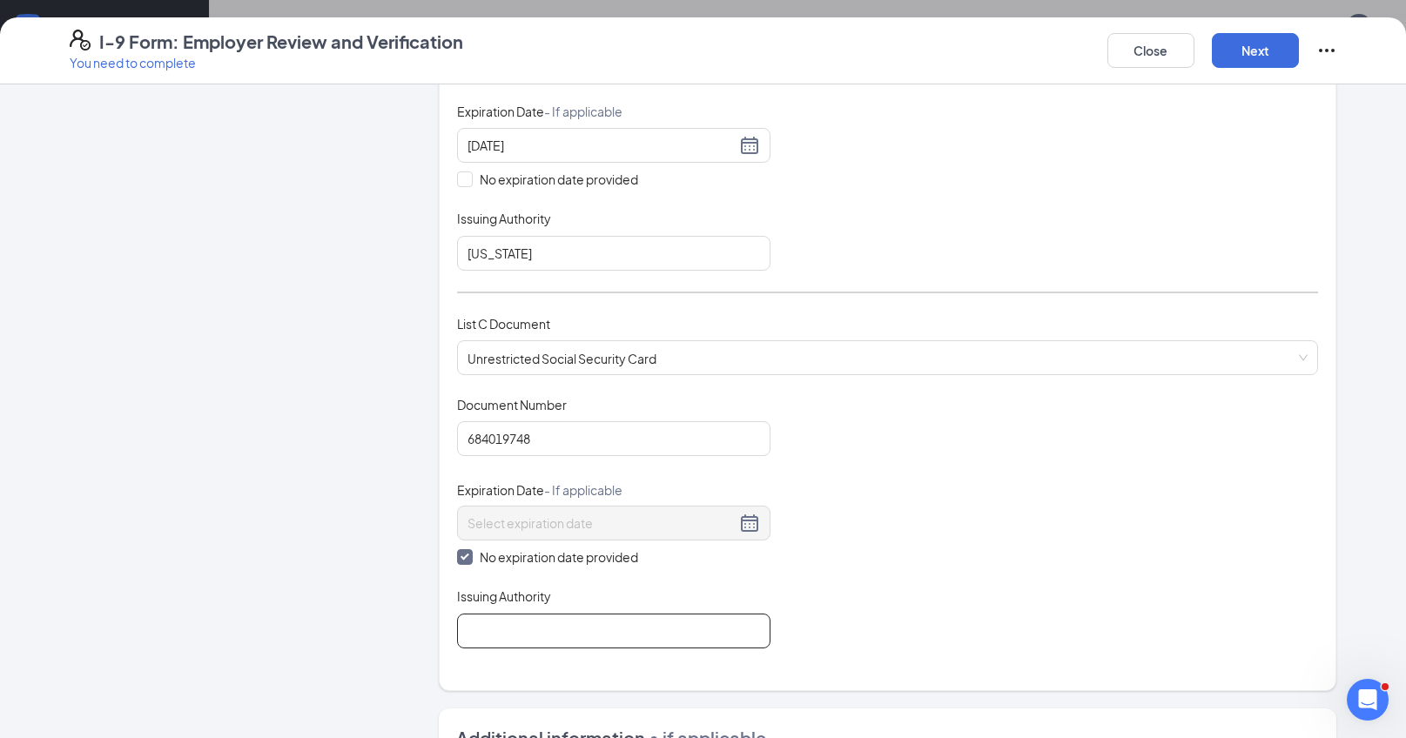
click at [502, 630] on input "Issuing Authority" at bounding box center [613, 631] width 313 height 35
type input "US Social Security"
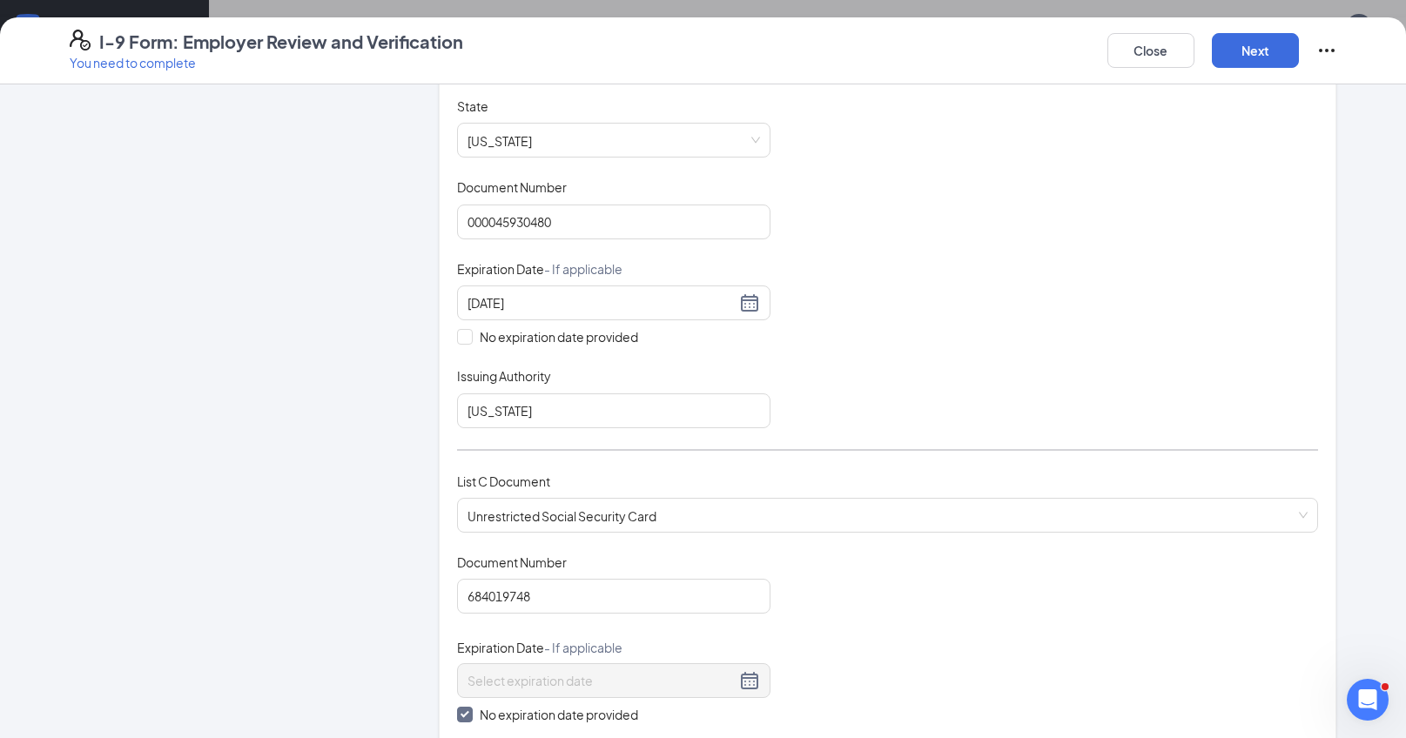
scroll to position [0, 0]
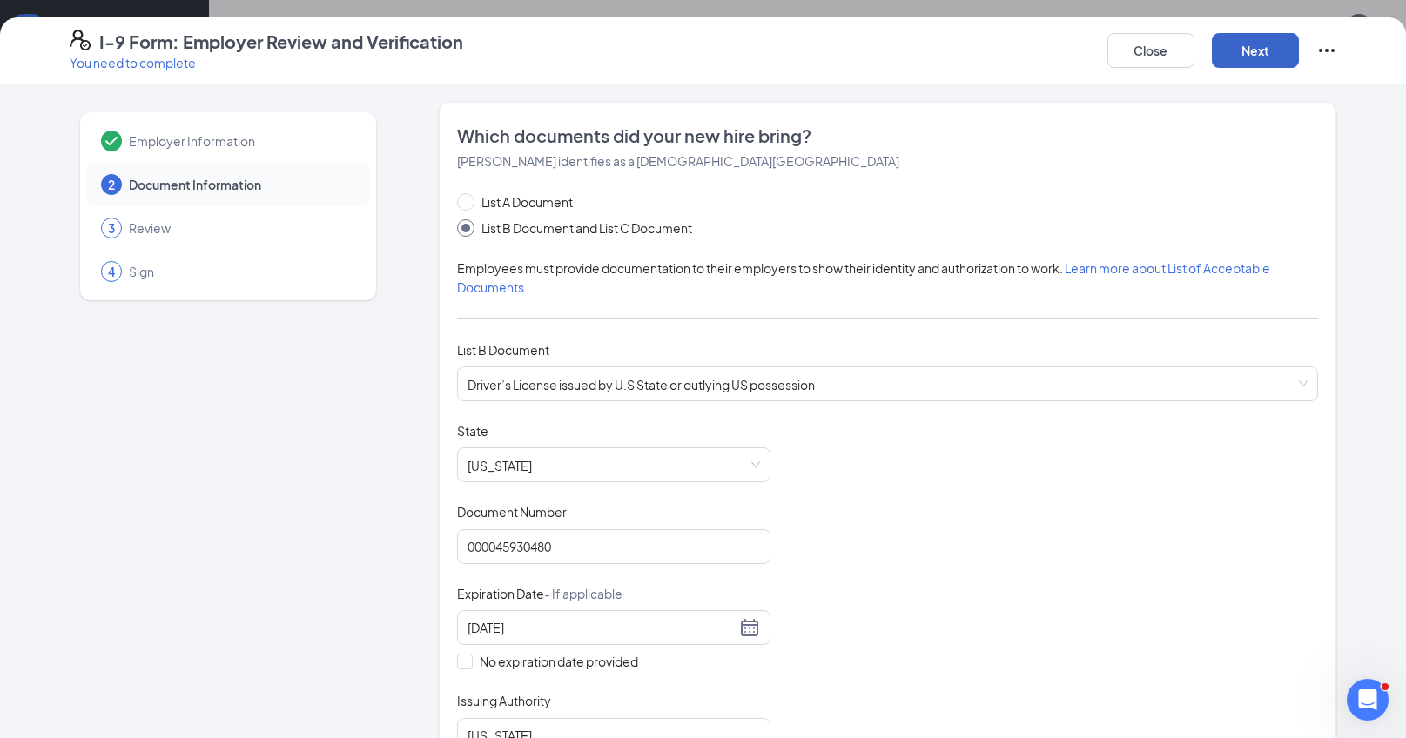
click at [1256, 54] on button "Next" at bounding box center [1255, 50] width 87 height 35
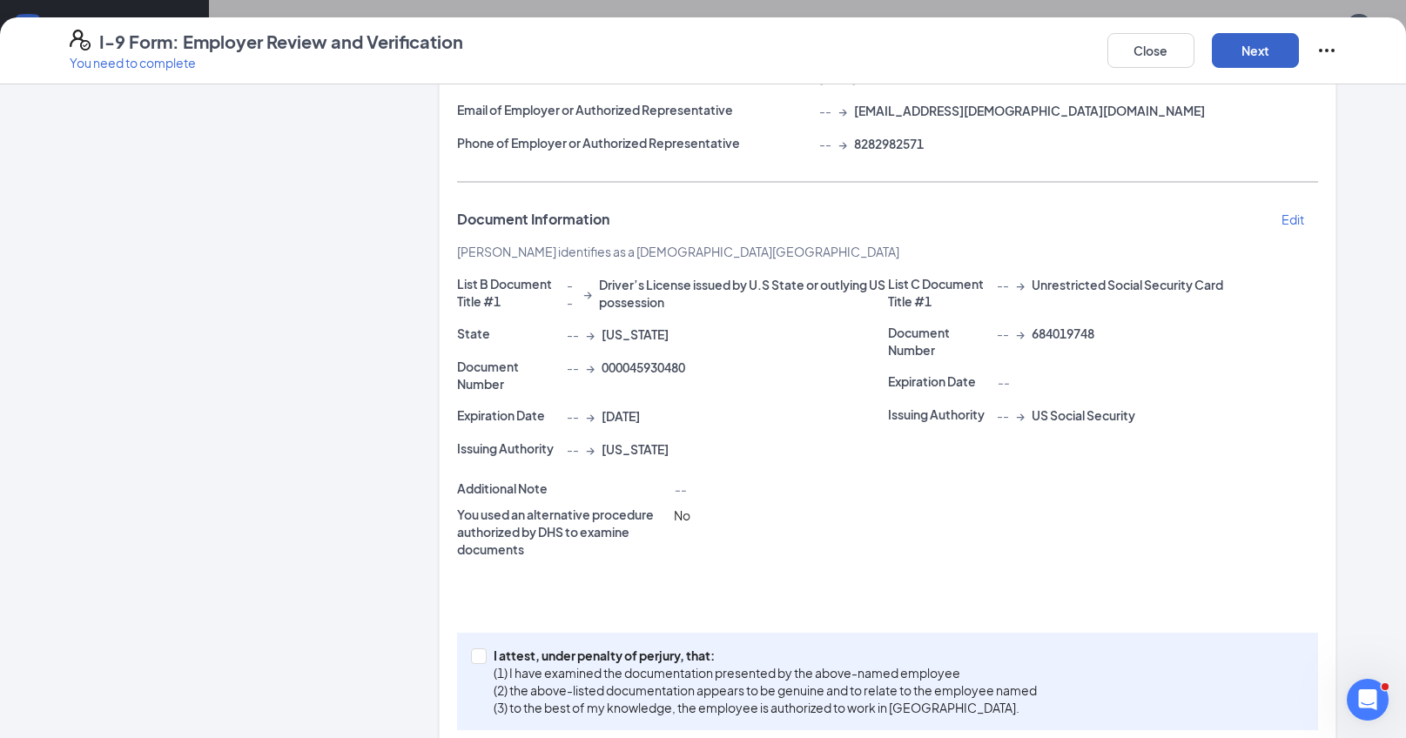
scroll to position [270, 0]
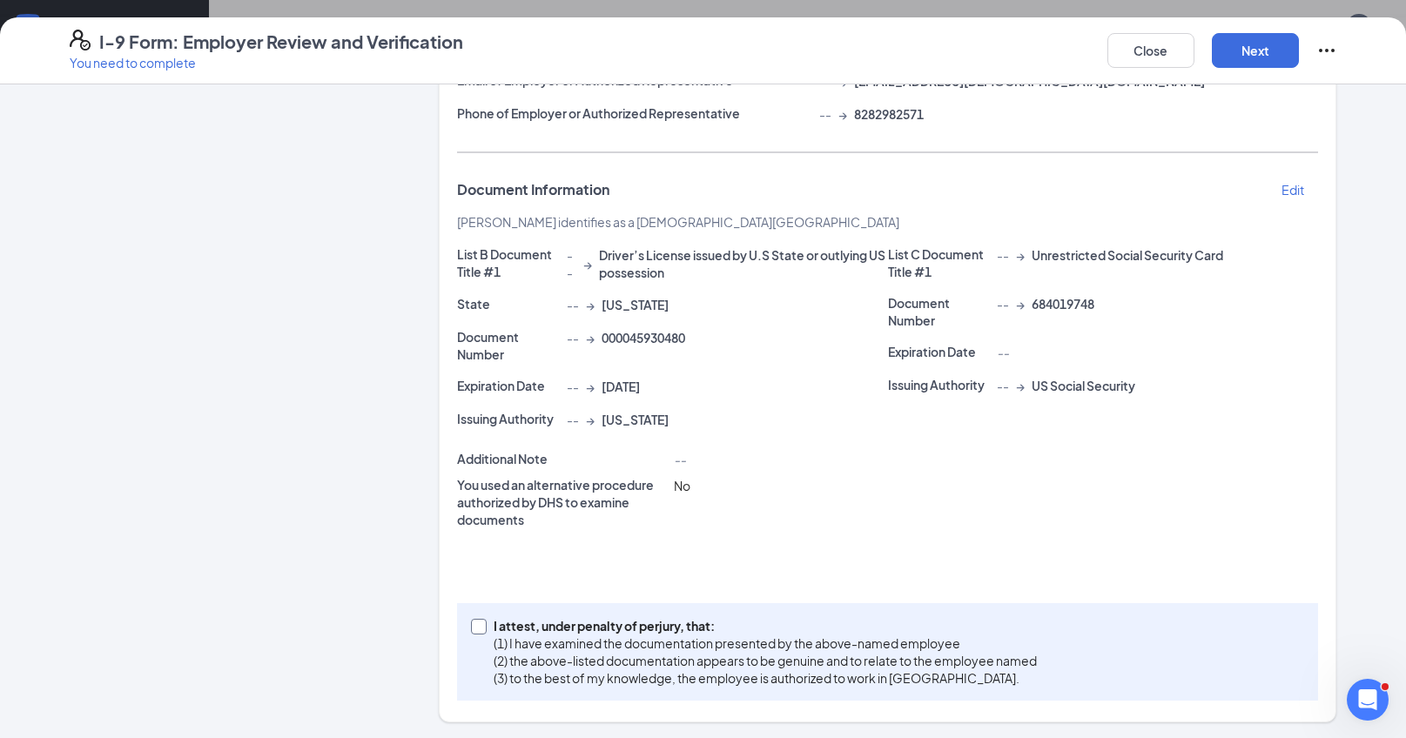
click at [472, 626] on input "I attest, under penalty of [PERSON_NAME], that: (1) I have examined the documen…" at bounding box center [477, 625] width 12 height 12
checkbox input "true"
click at [1247, 57] on button "Next" at bounding box center [1255, 50] width 87 height 35
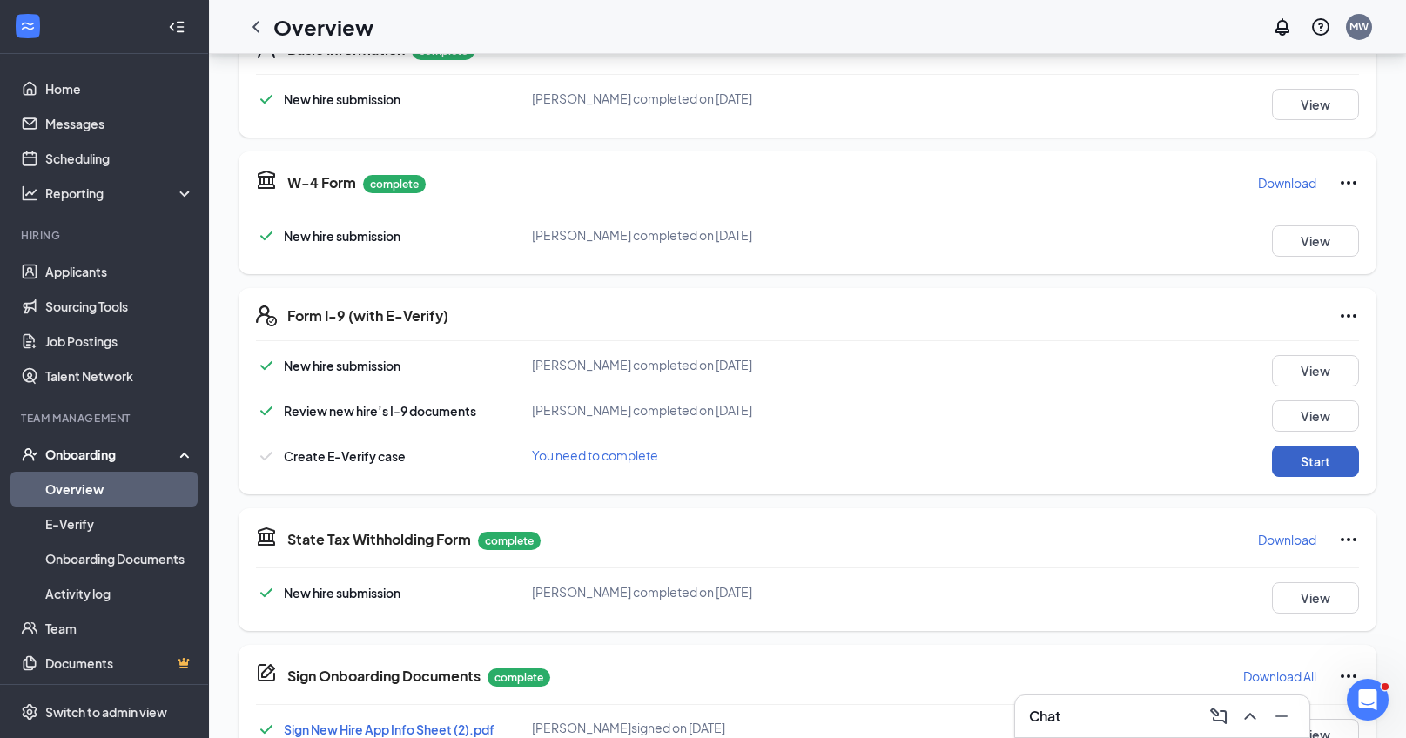
click at [1301, 455] on button "Start" at bounding box center [1315, 461] width 87 height 31
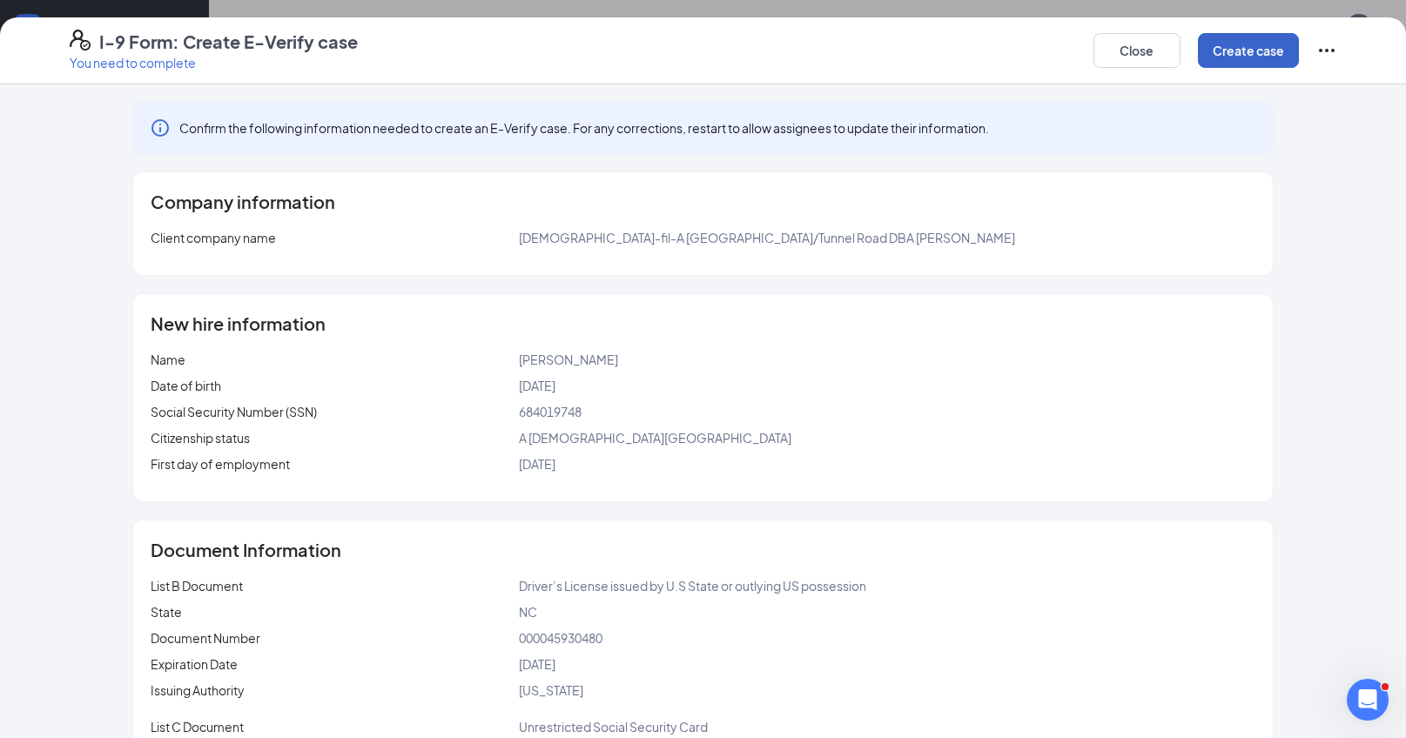
click at [1249, 54] on button "Create case" at bounding box center [1248, 50] width 101 height 35
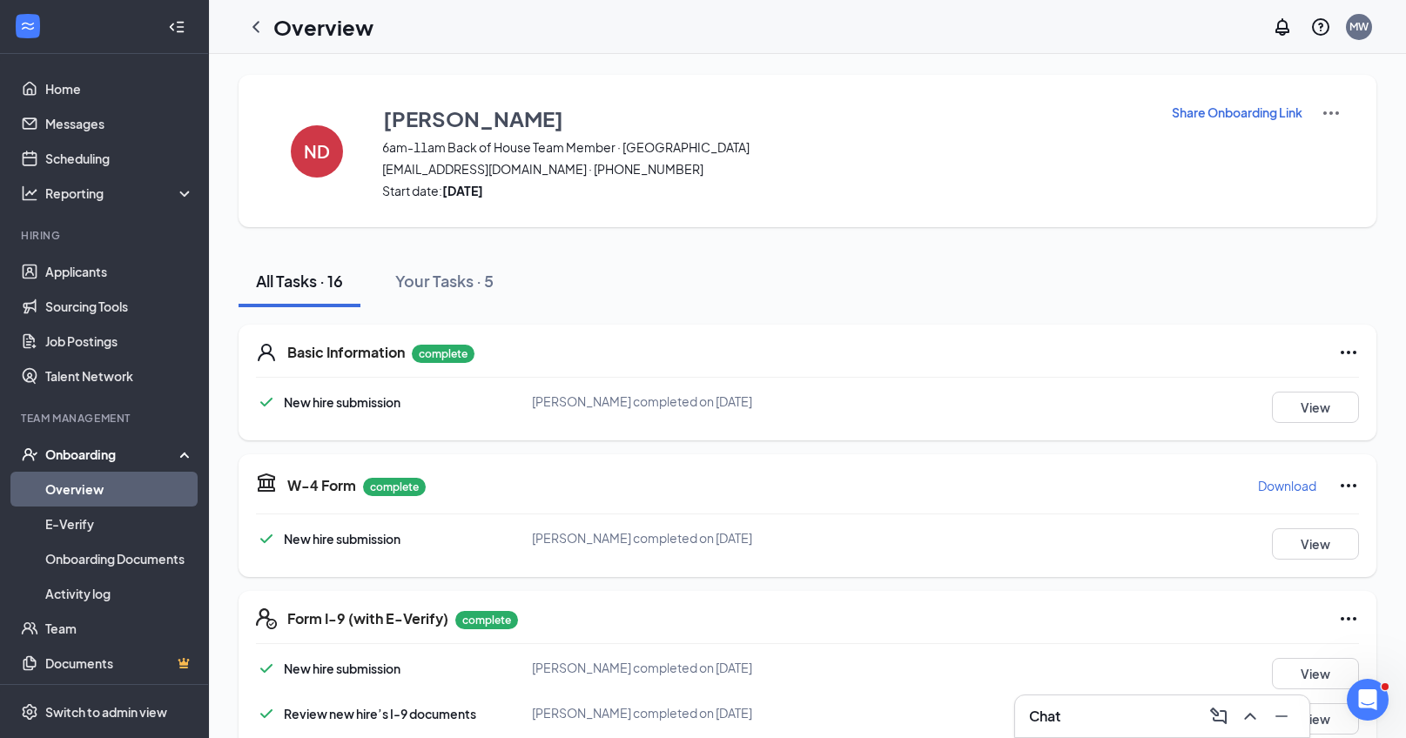
click at [93, 489] on link "Overview" at bounding box center [119, 489] width 149 height 35
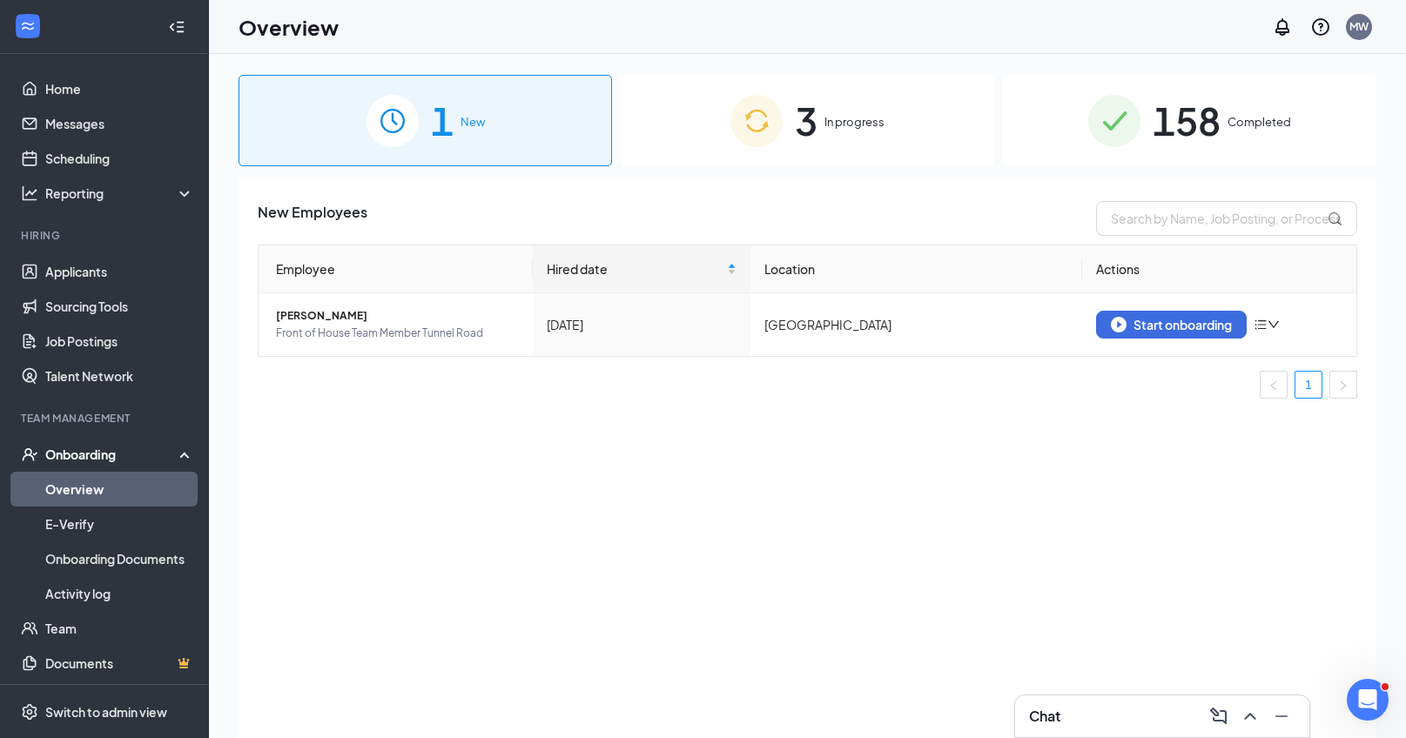
click at [1210, 122] on span "158" at bounding box center [1187, 121] width 68 height 60
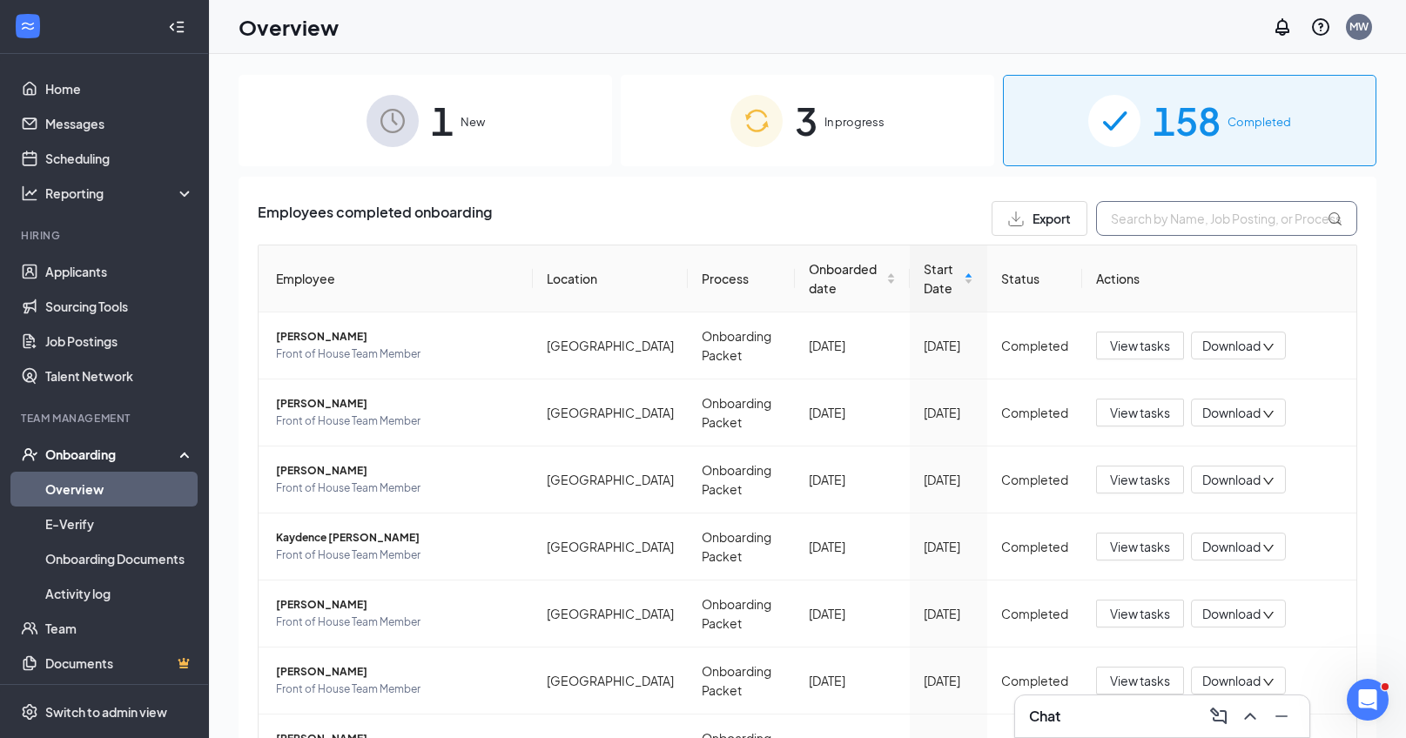
click at [1146, 217] on input "text" at bounding box center [1226, 218] width 261 height 35
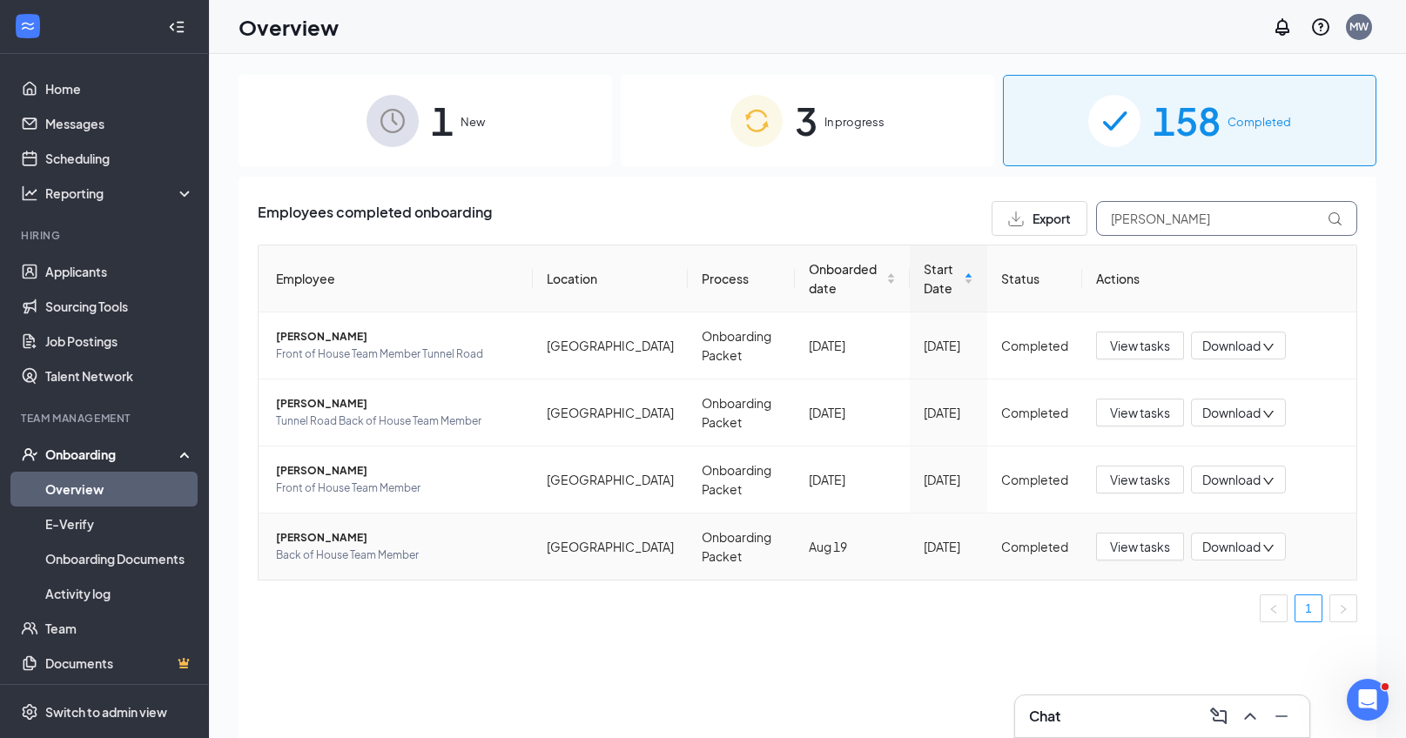
type input "[PERSON_NAME]"
click at [356, 543] on span "[PERSON_NAME]" at bounding box center [397, 537] width 243 height 17
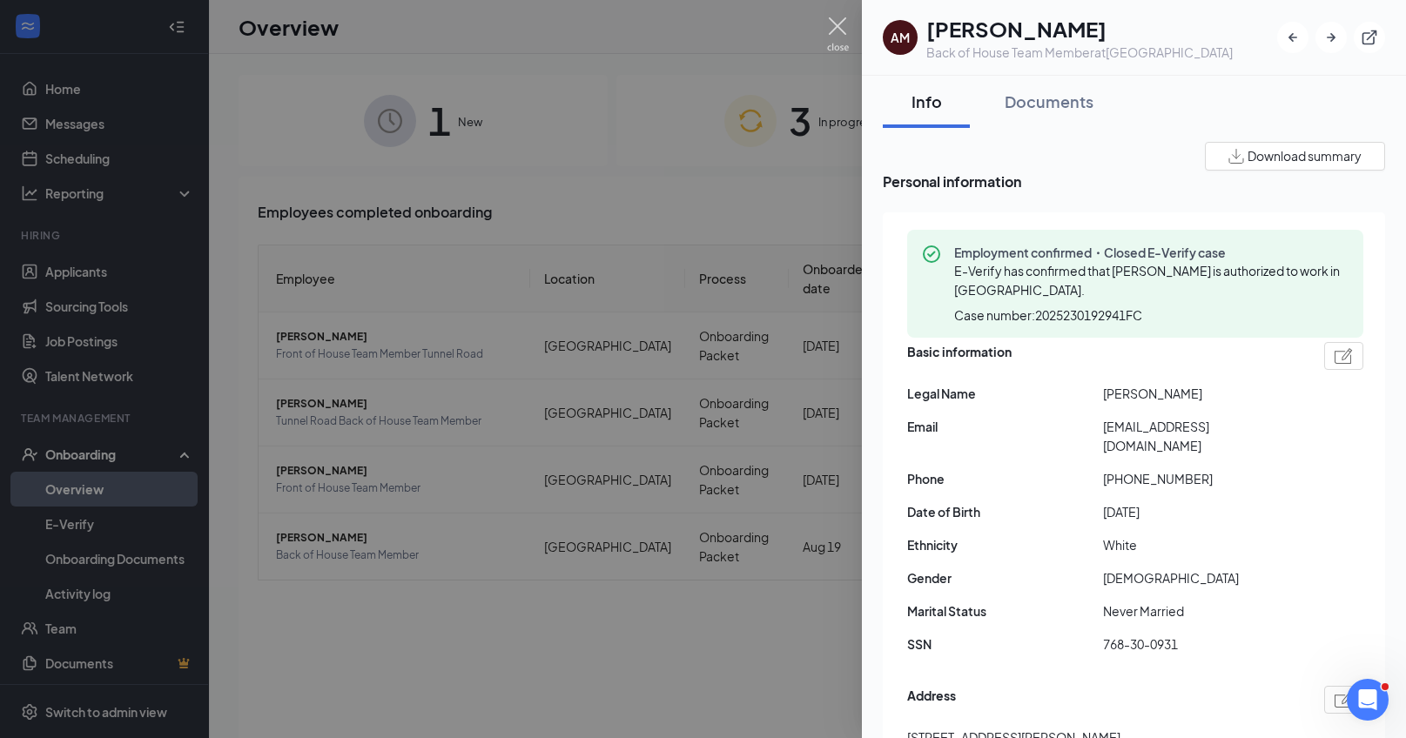
click at [837, 19] on img at bounding box center [838, 34] width 22 height 34
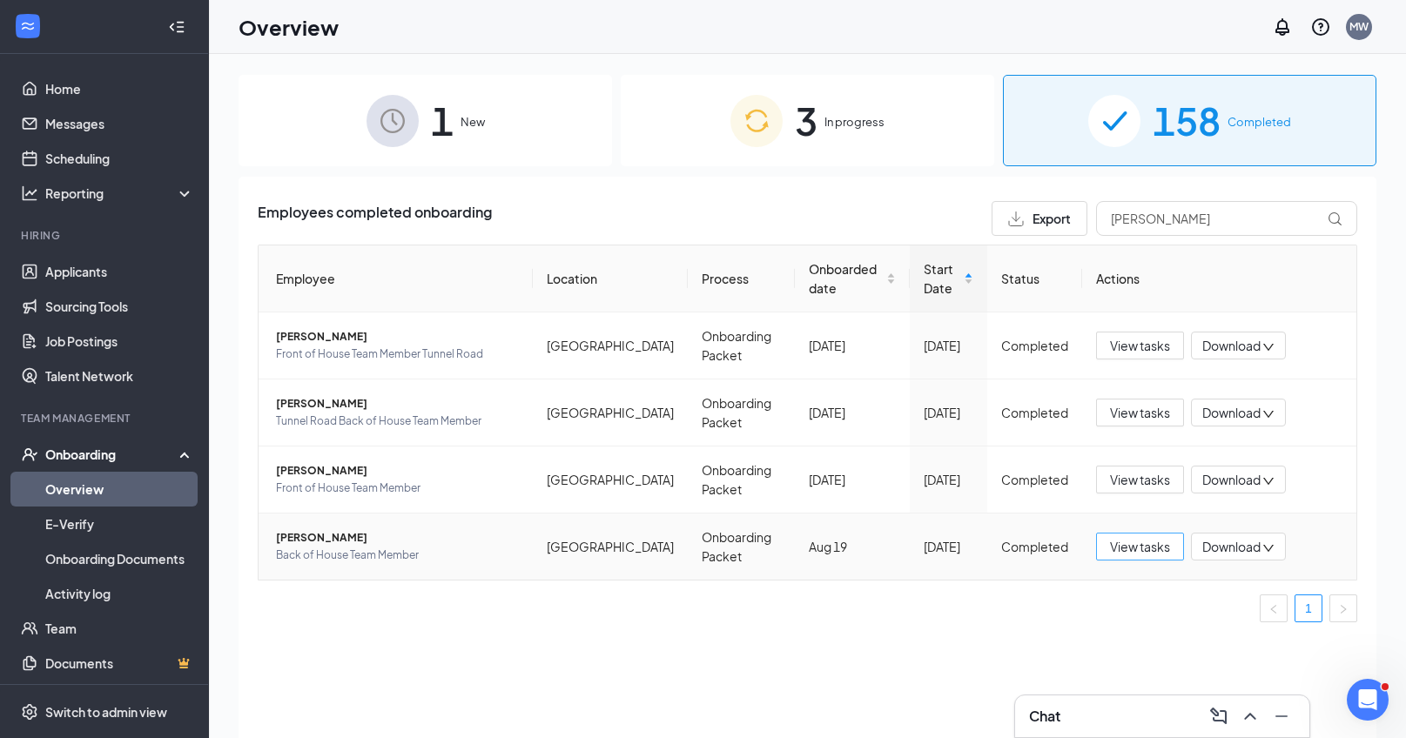
click at [1140, 546] on span "View tasks" at bounding box center [1140, 546] width 60 height 19
